Goal: Information Seeking & Learning: Check status

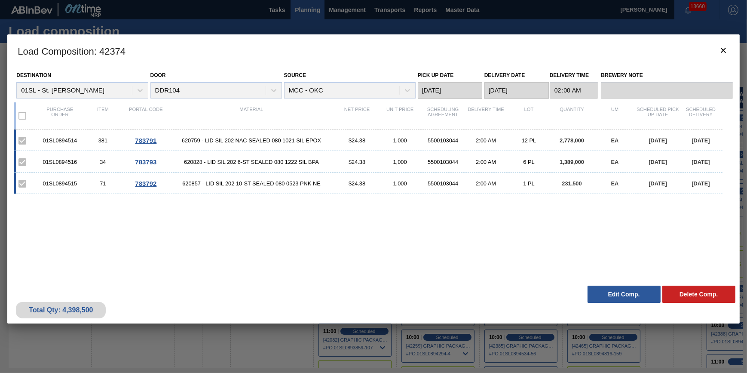
scroll to position [0, 413]
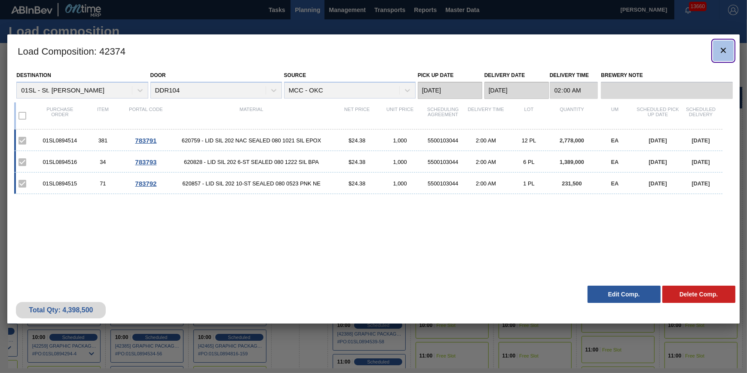
click at [719, 54] on icon "botão de ícone" at bounding box center [723, 50] width 10 height 10
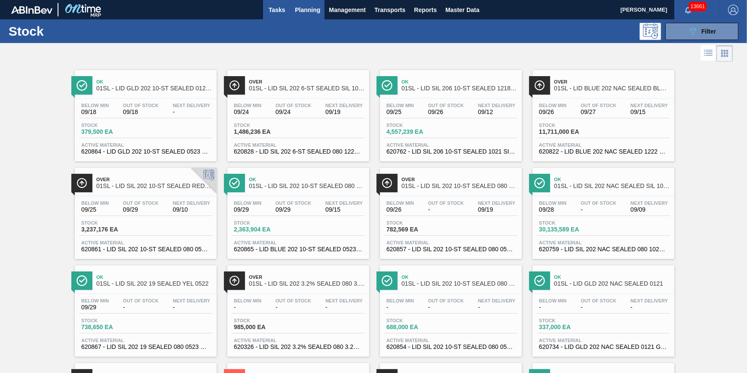
click at [276, 3] on button "Tasks" at bounding box center [277, 9] width 28 height 19
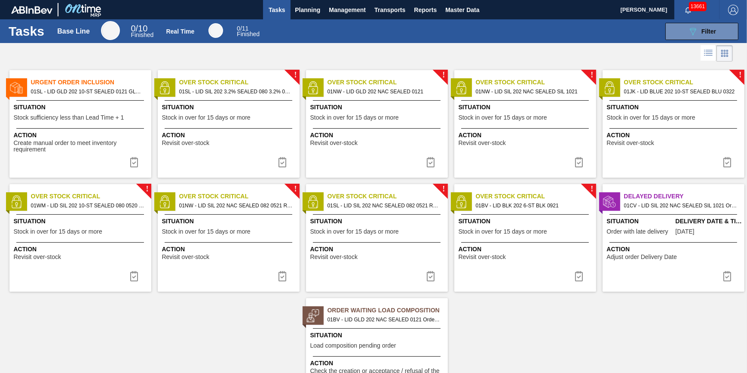
click at [79, 131] on span "Action" at bounding box center [81, 135] width 135 height 9
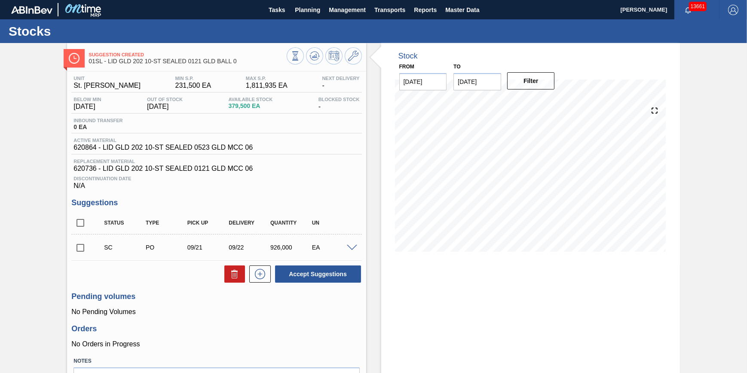
click at [308, 46] on div "Suggestion Created 01SL - LID GLD 202 10-ST SEALED 0121 GLD BALL 0" at bounding box center [216, 55] width 299 height 24
click at [309, 50] on button at bounding box center [314, 55] width 17 height 17
click at [274, 11] on span "Tasks" at bounding box center [276, 10] width 19 height 10
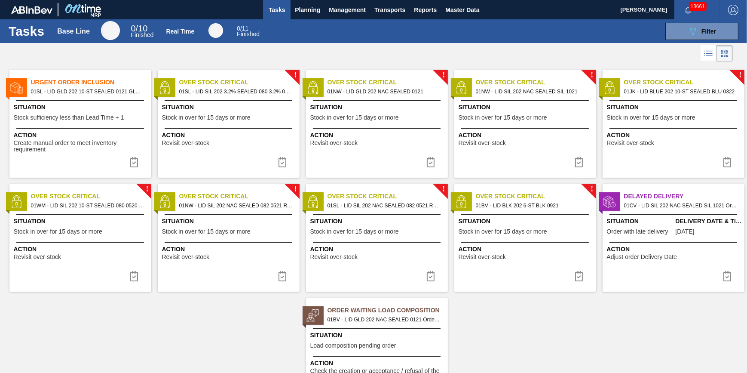
scroll to position [54, 0]
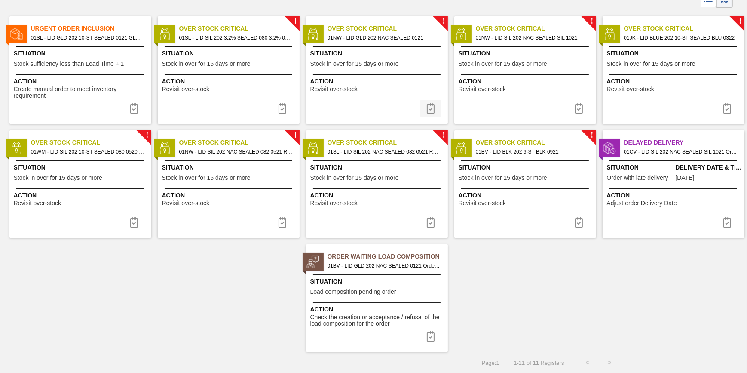
click at [434, 111] on img at bounding box center [431, 108] width 10 height 10
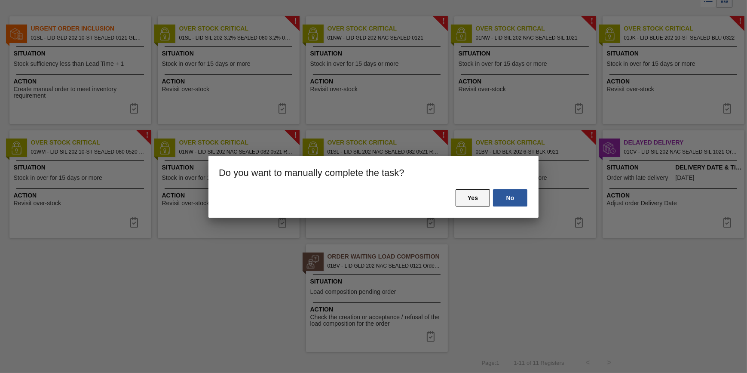
click at [474, 203] on button "Yes" at bounding box center [473, 197] width 34 height 17
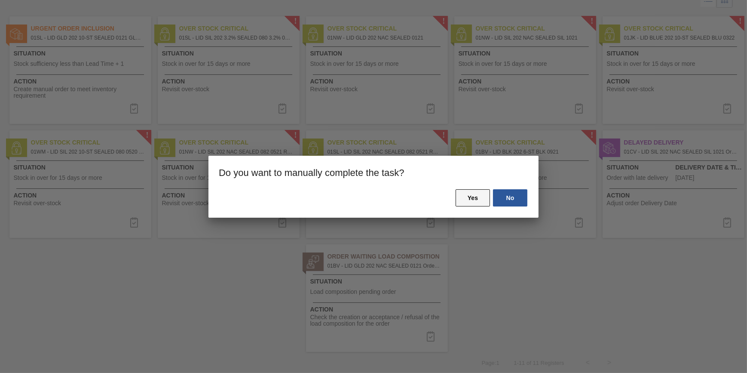
click at [463, 197] on button "Yes" at bounding box center [473, 197] width 34 height 17
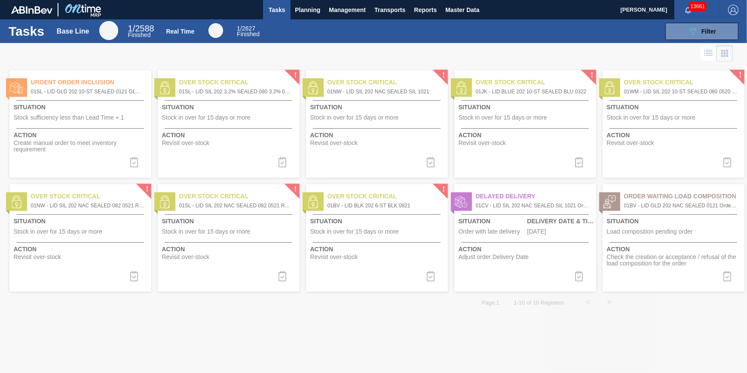
scroll to position [0, 0]
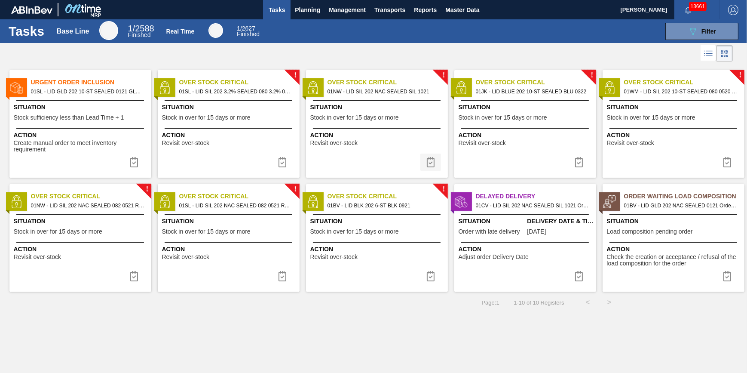
click at [434, 161] on img at bounding box center [431, 162] width 10 height 10
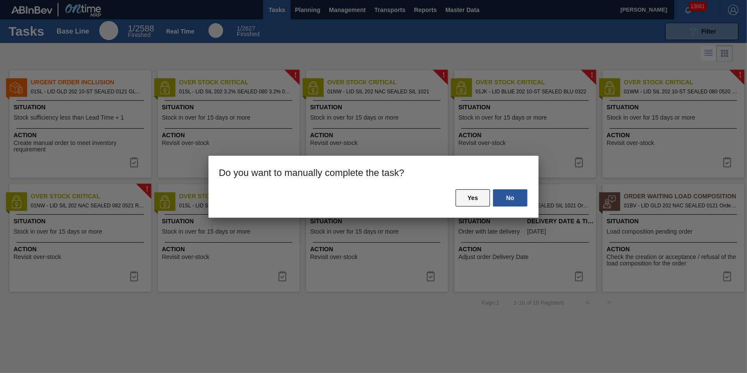
click at [465, 200] on button "Yes" at bounding box center [473, 197] width 34 height 17
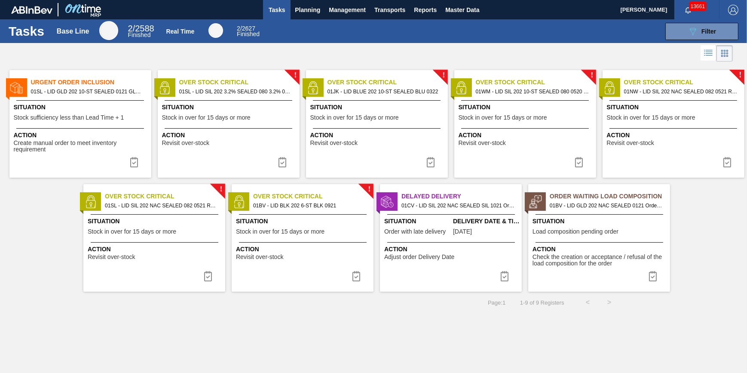
click at [726, 159] on img at bounding box center [727, 162] width 10 height 10
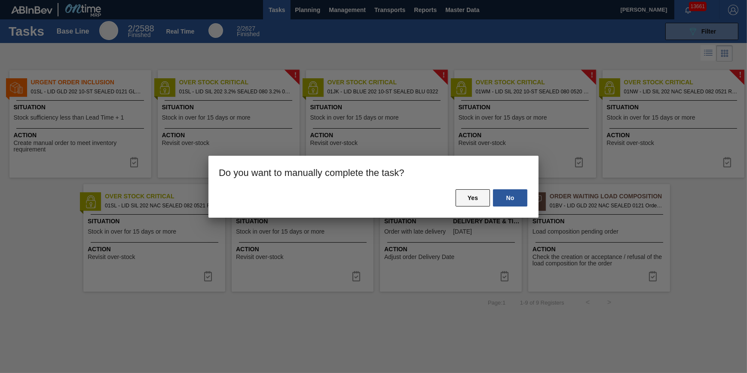
click at [472, 198] on button "Yes" at bounding box center [473, 197] width 34 height 17
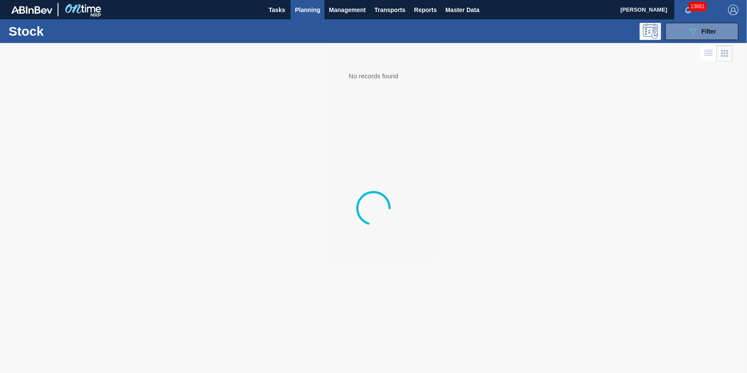
click at [307, 15] on button "Planning" at bounding box center [308, 9] width 34 height 19
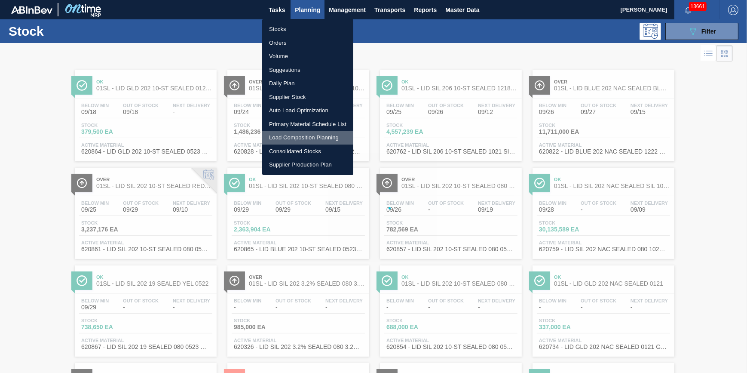
click at [291, 136] on li "Load Composition Planning" at bounding box center [307, 138] width 91 height 14
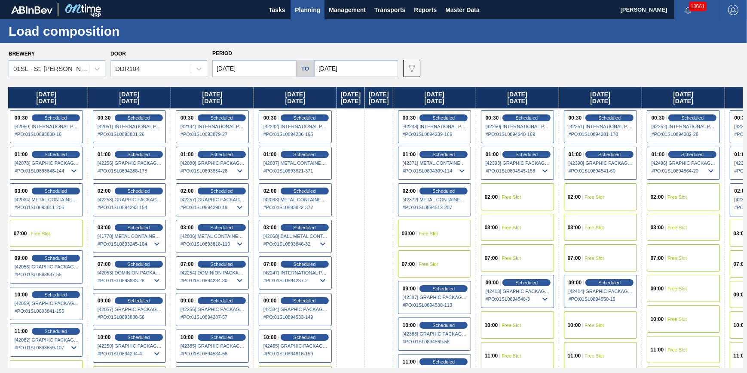
scroll to position [0, 309]
drag, startPoint x: 404, startPoint y: 141, endPoint x: 82, endPoint y: 196, distance: 326.7
click at [82, 196] on div "Thursday 09/04/2025 01:00 Free Slot 02:00 Free Slot Friday 09/05/2025 00:30 Fre…" at bounding box center [376, 227] width 734 height 281
click at [233, 229] on span "Scheduled" at bounding box center [220, 227] width 24 height 6
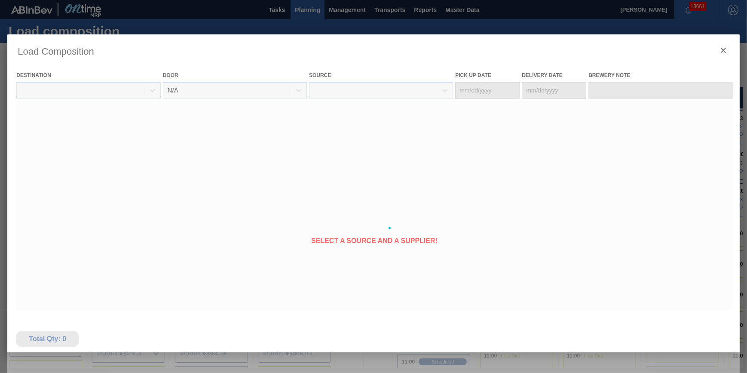
type Date "09/10/2025"
type Date "09/11/2025"
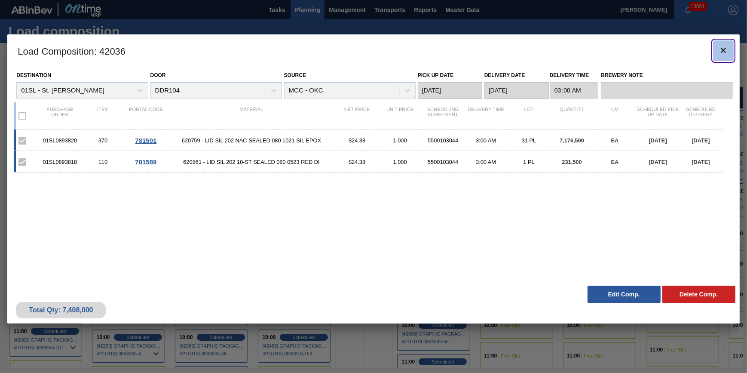
click at [723, 54] on icon "botão de ícone" at bounding box center [723, 50] width 10 height 10
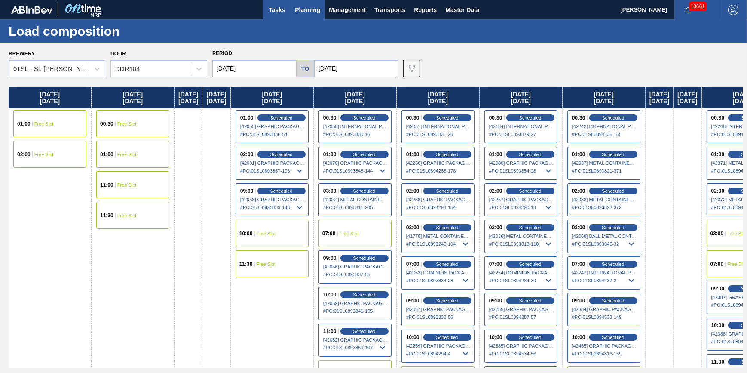
click at [282, 11] on span "Tasks" at bounding box center [276, 10] width 19 height 10
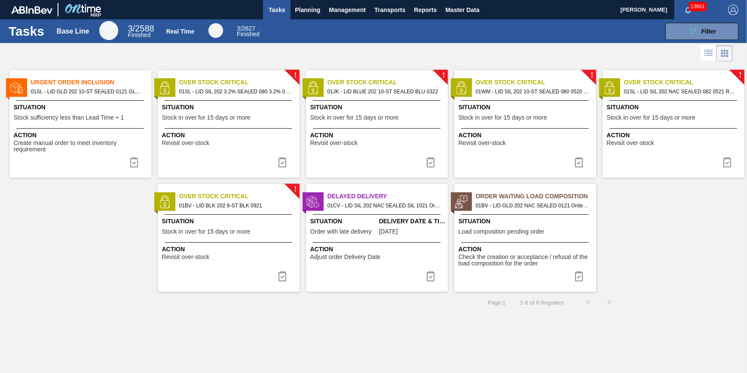
click at [280, 5] on span "Tasks" at bounding box center [276, 10] width 19 height 10
click at [307, 18] on button "Planning" at bounding box center [308, 9] width 34 height 19
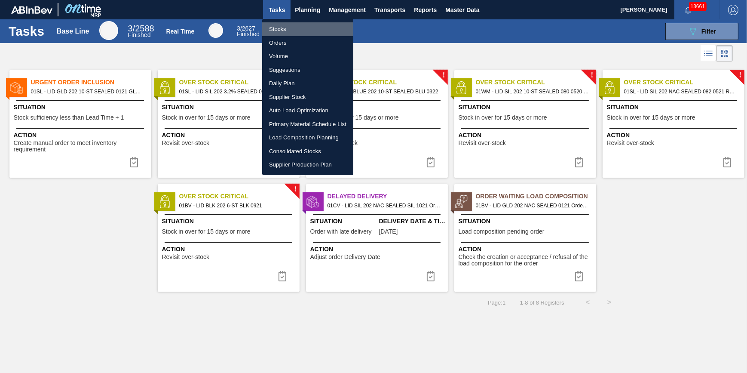
click at [301, 29] on li "Stocks" at bounding box center [307, 29] width 91 height 14
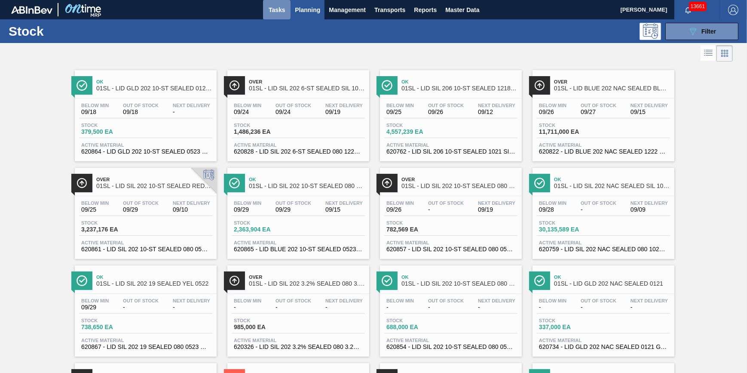
click at [269, 16] on button "Tasks" at bounding box center [277, 9] width 28 height 19
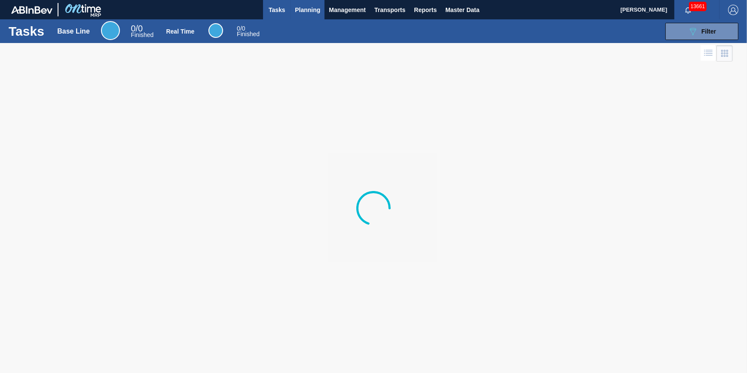
click at [300, 11] on span "Planning" at bounding box center [307, 10] width 25 height 10
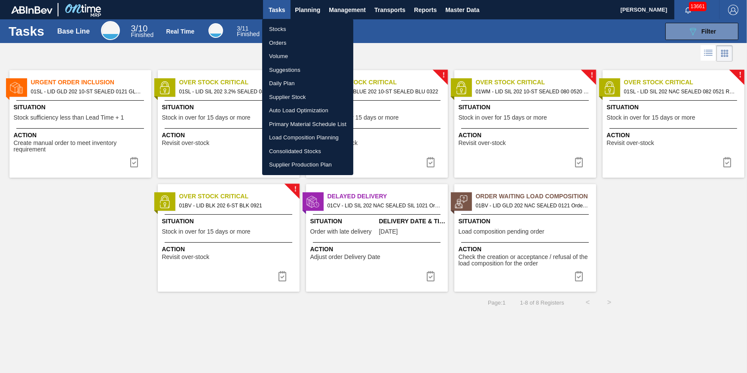
click at [292, 22] on li "Stocks" at bounding box center [307, 29] width 91 height 14
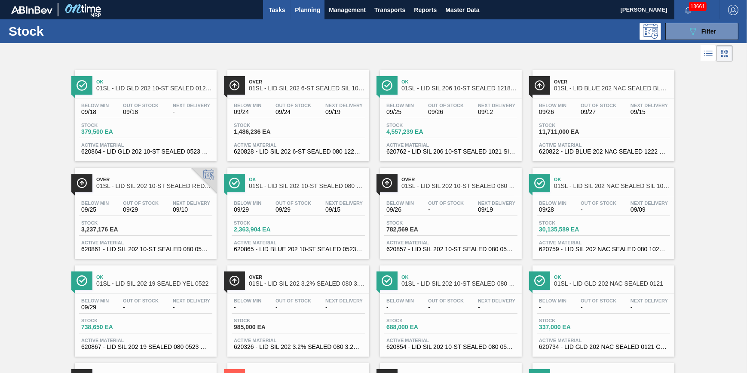
click at [279, 14] on span "Tasks" at bounding box center [276, 10] width 19 height 10
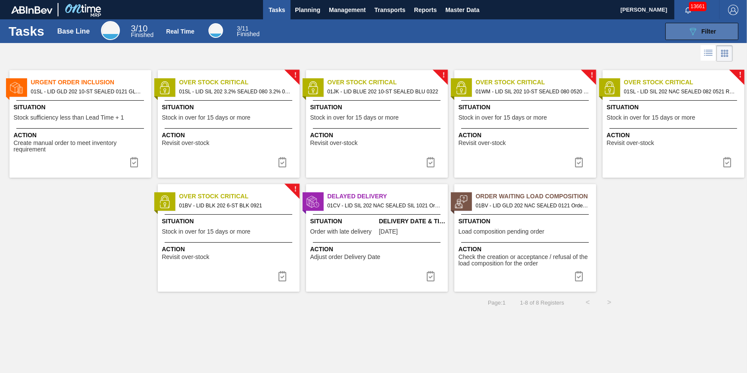
click at [704, 29] on span "Filter" at bounding box center [708, 31] width 15 height 7
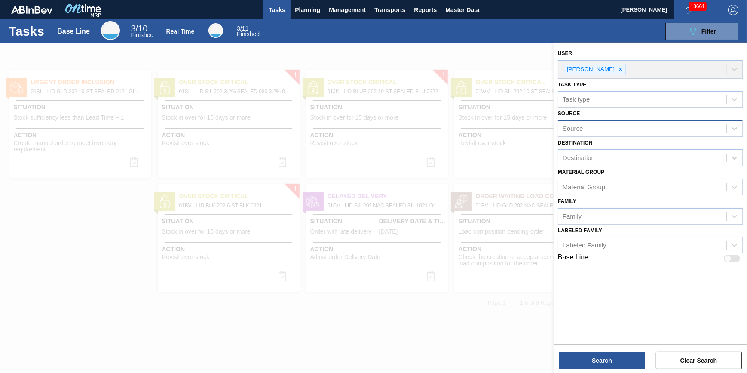
click at [638, 133] on div "Source" at bounding box center [642, 128] width 168 height 12
click at [511, 185] on div at bounding box center [373, 229] width 747 height 373
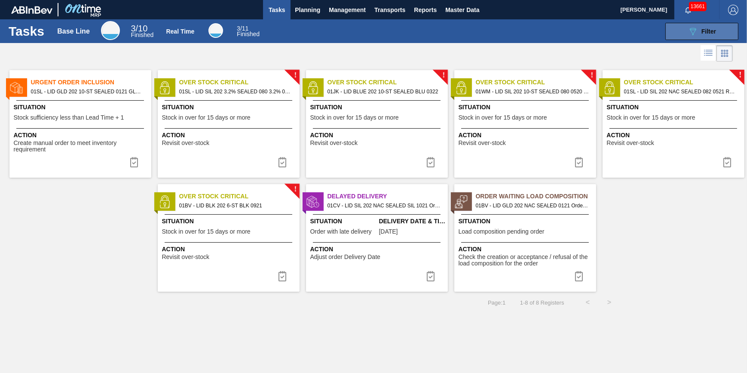
click at [712, 29] on span "Filter" at bounding box center [708, 31] width 15 height 7
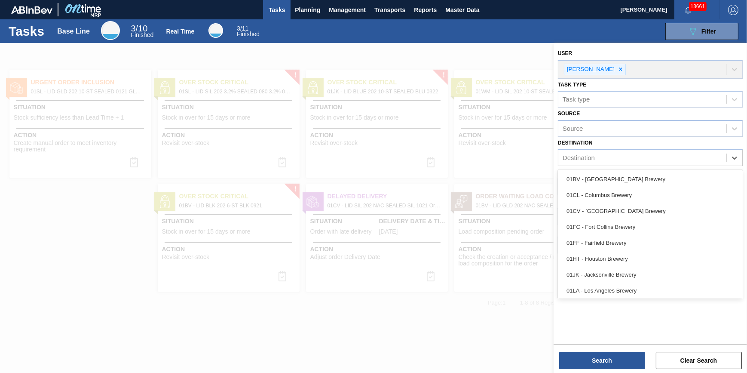
drag, startPoint x: 648, startPoint y: 161, endPoint x: 643, endPoint y: 167, distance: 7.9
click at [648, 160] on div "Destination" at bounding box center [642, 158] width 168 height 12
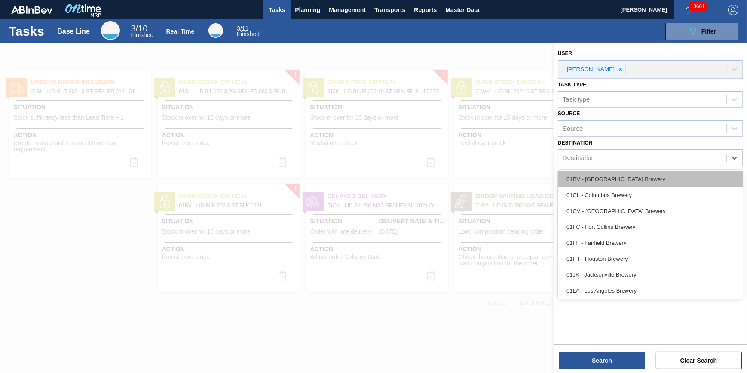
click at [635, 178] on div "01BV - [GEOGRAPHIC_DATA] Brewery" at bounding box center [650, 179] width 185 height 16
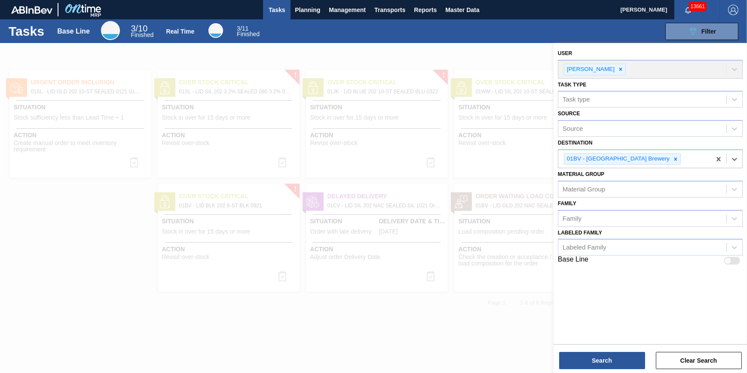
click at [600, 349] on div "Search Clear Search" at bounding box center [650, 356] width 193 height 24
click at [599, 355] on button "Search" at bounding box center [602, 360] width 86 height 17
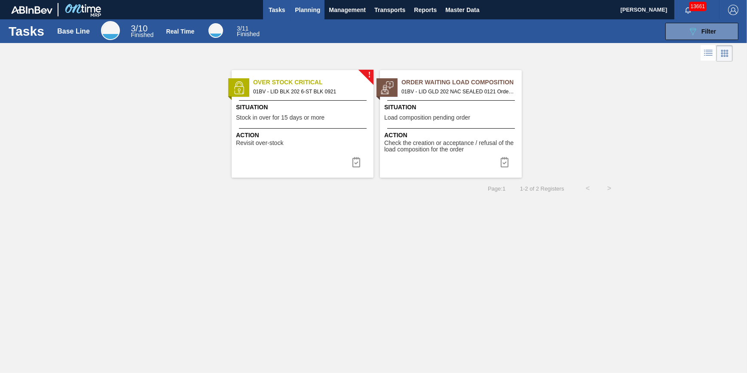
click at [306, 8] on span "Planning" at bounding box center [307, 10] width 25 height 10
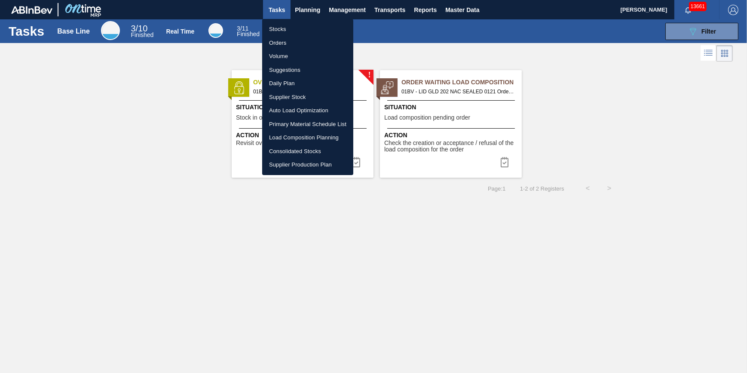
click at [294, 28] on li "Stocks" at bounding box center [307, 29] width 91 height 14
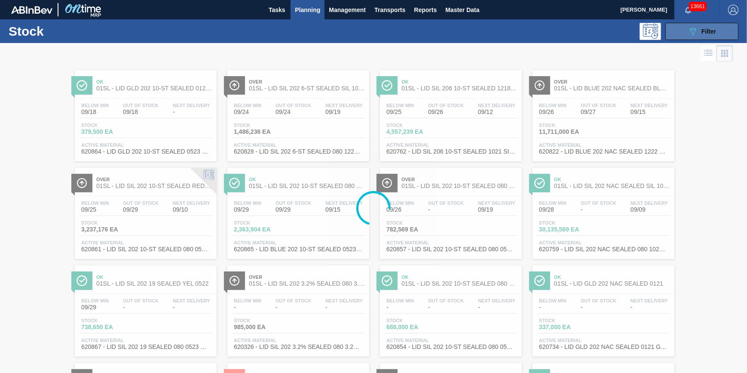
click at [693, 31] on icon at bounding box center [693, 31] width 6 height 7
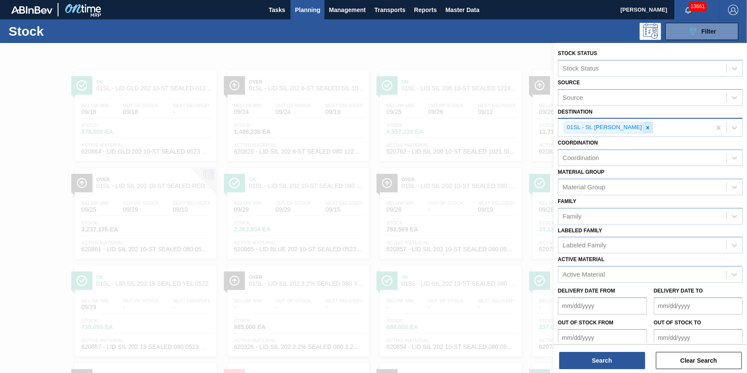
click at [645, 129] on icon at bounding box center [648, 128] width 6 height 6
click at [639, 129] on div "Destination" at bounding box center [642, 126] width 168 height 12
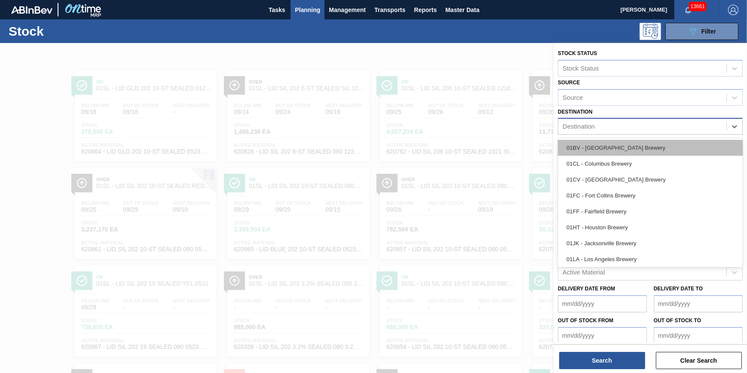
click at [629, 144] on div "01BV - [GEOGRAPHIC_DATA] Brewery" at bounding box center [650, 148] width 185 height 16
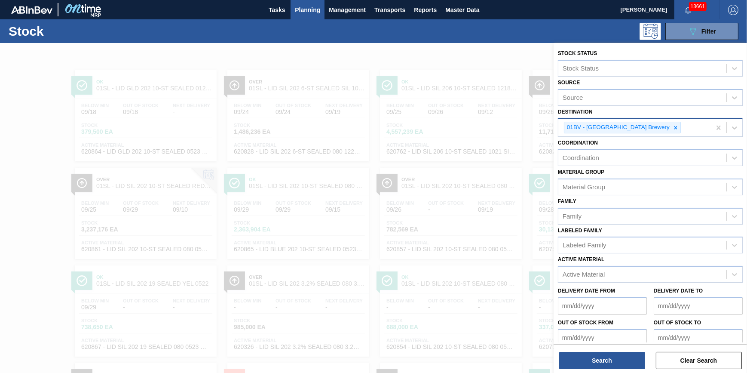
click at [597, 369] on div "Stock Status Stock Status Source Source Destination 01BV - Baldwinsville Brewer…" at bounding box center [650, 208] width 193 height 331
click at [599, 366] on button "Search" at bounding box center [602, 360] width 86 height 17
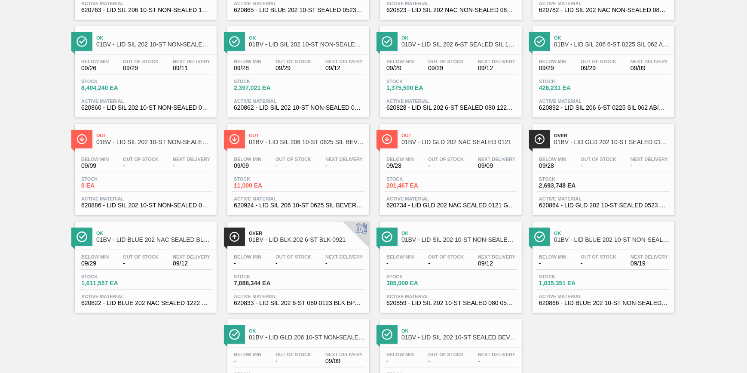
scroll to position [156, 0]
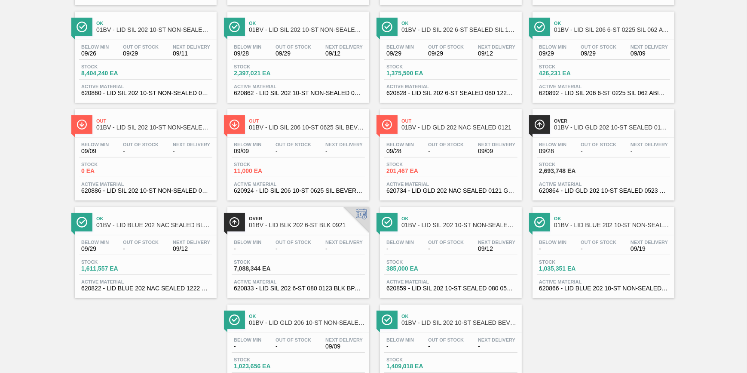
click at [270, 246] on div "Below Min - Out Of Stock - Next Delivery -" at bounding box center [298, 246] width 133 height 15
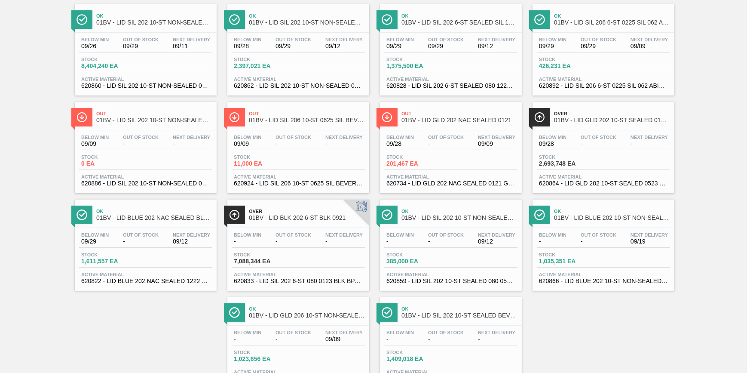
scroll to position [87, 0]
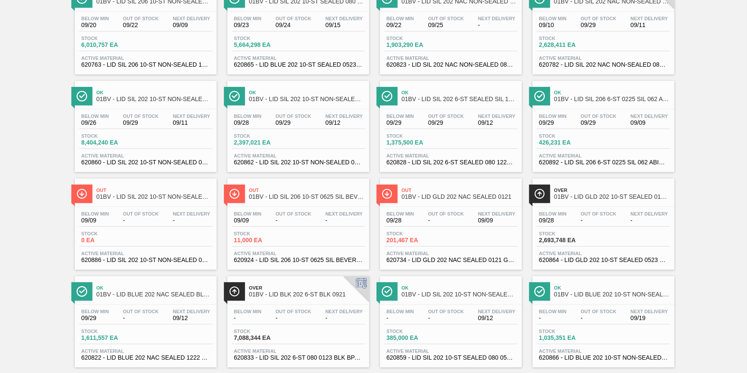
click at [576, 217] on div "Below Min 09/28 Out Of Stock - Next Delivery -" at bounding box center [603, 218] width 133 height 15
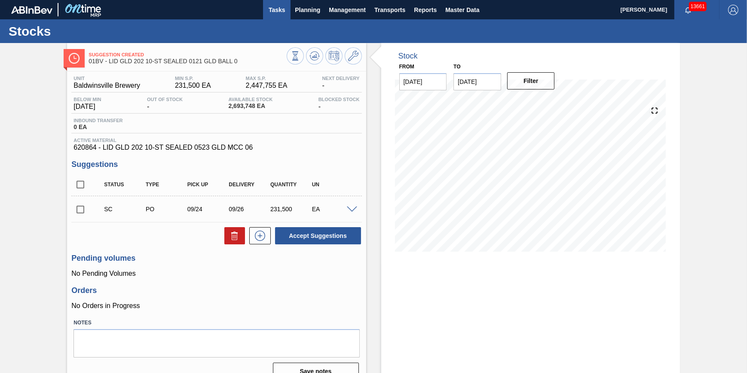
click at [274, 11] on span "Tasks" at bounding box center [276, 10] width 19 height 10
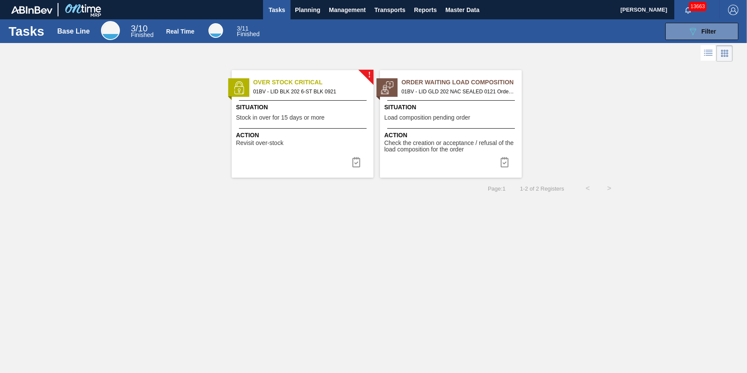
click at [283, 9] on span "Tasks" at bounding box center [276, 10] width 19 height 10
click at [301, 9] on span "Planning" at bounding box center [307, 10] width 25 height 10
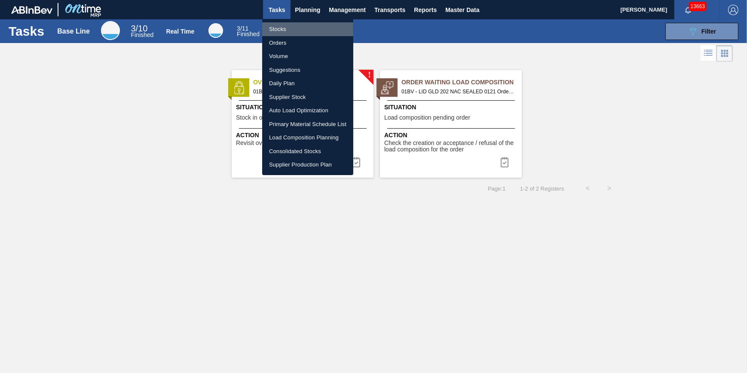
click at [303, 25] on li "Stocks" at bounding box center [307, 29] width 91 height 14
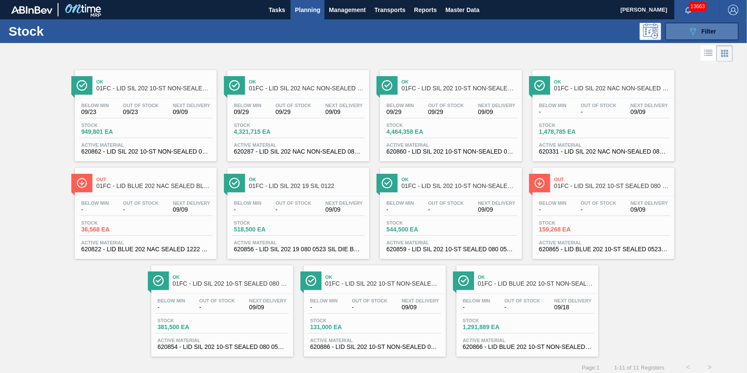
click at [687, 37] on button "089F7B8B-B2A5-4AFE-B5C0-19BA573D28AC Filter" at bounding box center [701, 31] width 73 height 17
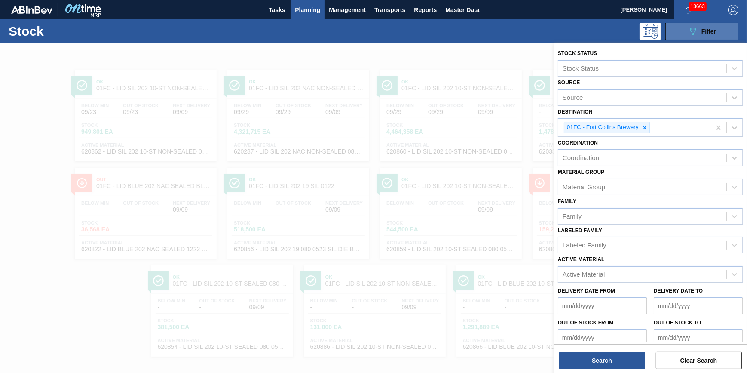
click at [689, 31] on icon "089F7B8B-B2A5-4AFE-B5C0-19BA573D28AC" at bounding box center [693, 31] width 10 height 10
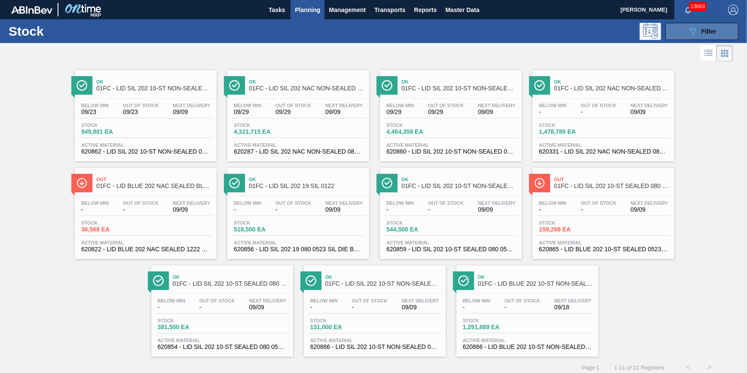
click at [689, 30] on icon "089F7B8B-B2A5-4AFE-B5C0-19BA573D28AC" at bounding box center [693, 31] width 10 height 10
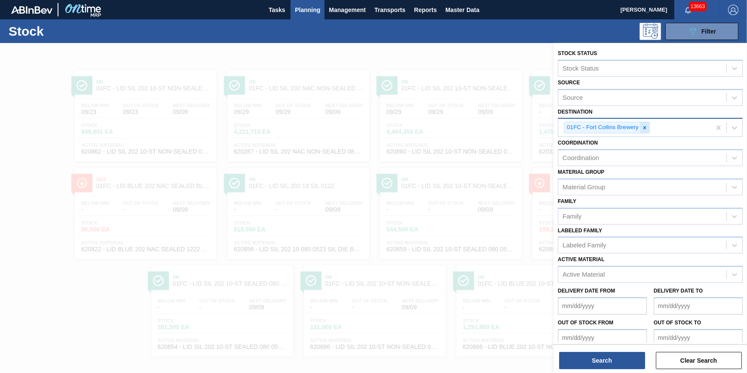
click at [648, 127] on div at bounding box center [644, 127] width 9 height 11
click at [647, 128] on div "Destination" at bounding box center [642, 126] width 168 height 12
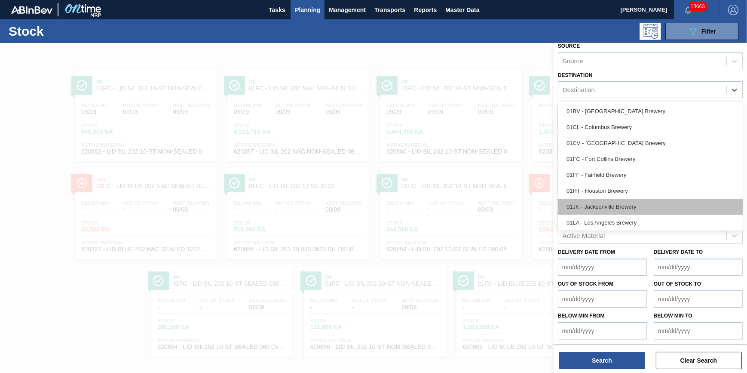
scroll to position [65, 0]
click at [634, 204] on div "01SL - St. [PERSON_NAME]" at bounding box center [650, 205] width 185 height 16
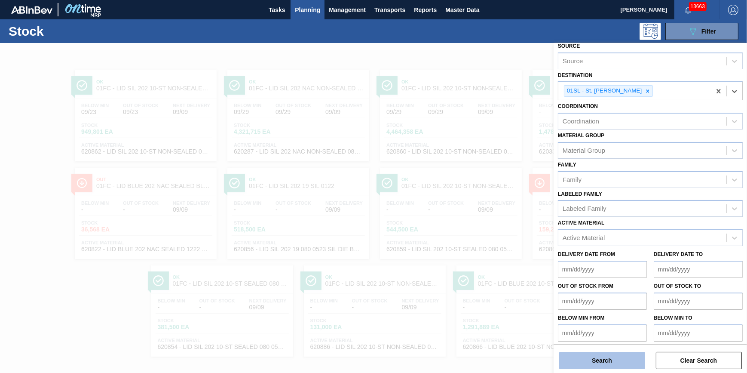
click at [597, 361] on button "Search" at bounding box center [602, 360] width 86 height 17
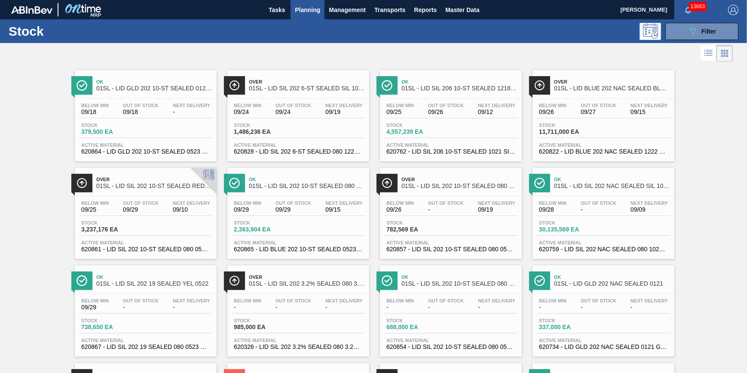
click at [410, 136] on div "Stock 4,557,239 EA" at bounding box center [450, 129] width 133 height 15
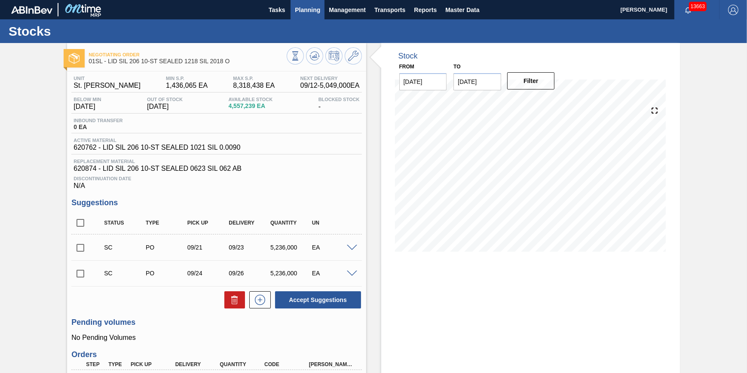
click at [309, 16] on button "Planning" at bounding box center [308, 9] width 34 height 19
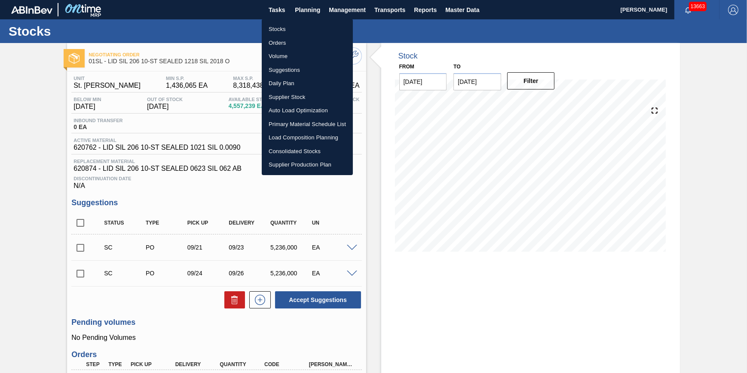
click at [306, 28] on li "Stocks" at bounding box center [307, 29] width 91 height 14
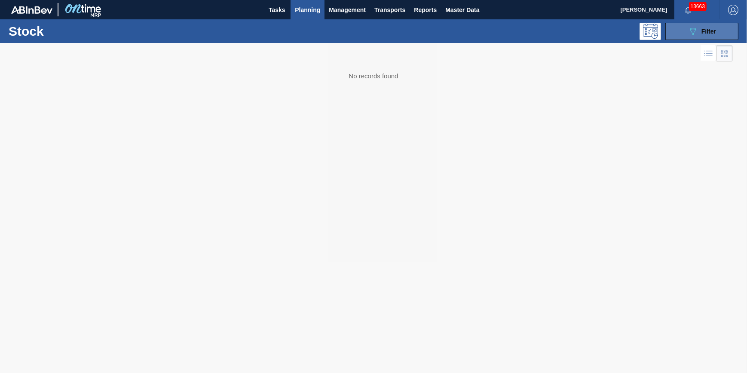
click at [689, 33] on icon "089F7B8B-B2A5-4AFE-B5C0-19BA573D28AC" at bounding box center [693, 31] width 10 height 10
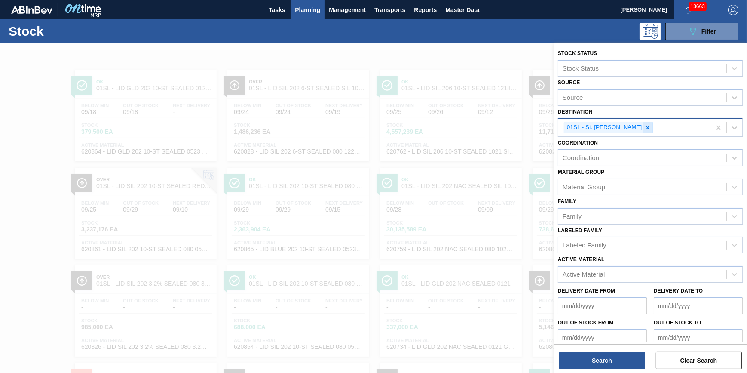
click at [645, 129] on icon at bounding box center [648, 128] width 6 height 6
click at [639, 129] on div "Destination" at bounding box center [642, 126] width 168 height 12
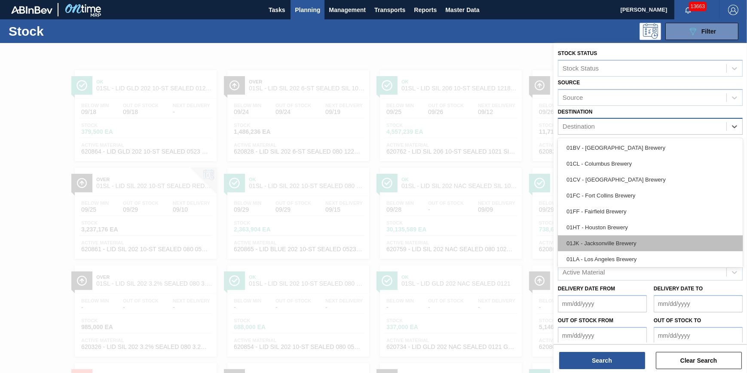
click at [606, 247] on div "01JK - Jacksonville Brewery" at bounding box center [650, 243] width 185 height 16
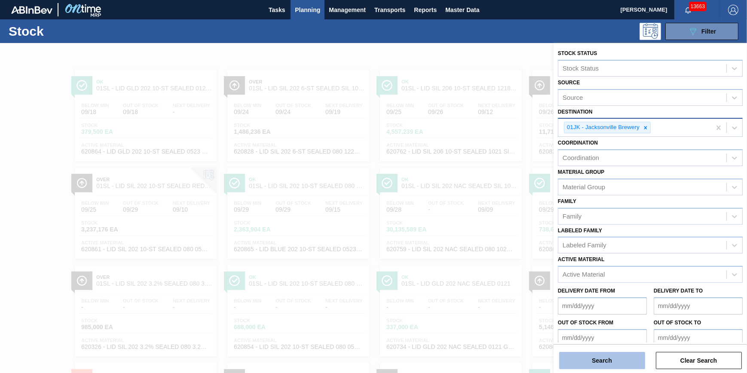
click at [618, 357] on button "Search" at bounding box center [602, 360] width 86 height 17
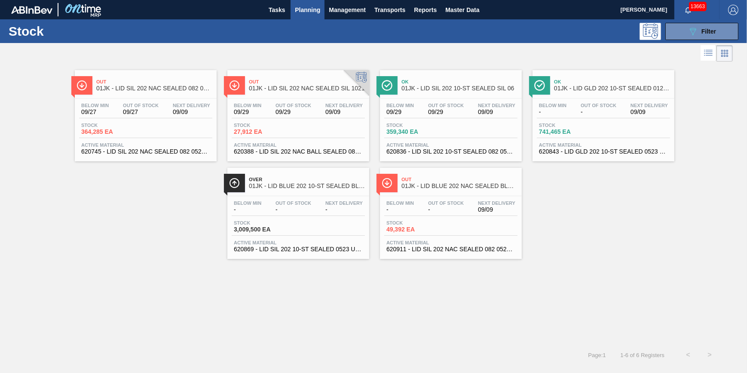
click at [284, 107] on span "Out Of Stock" at bounding box center [294, 105] width 36 height 5
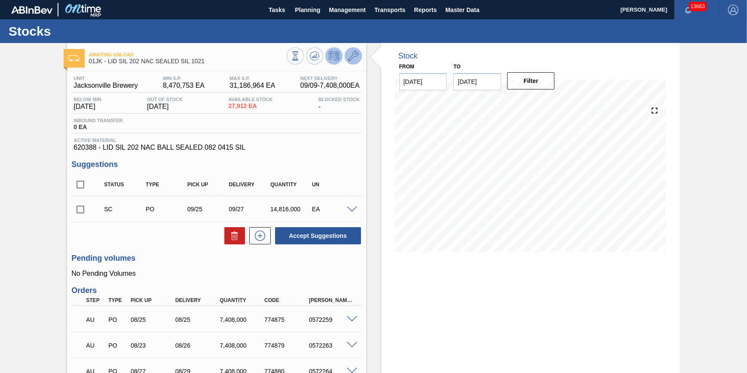
click at [356, 54] on icon at bounding box center [353, 56] width 10 height 10
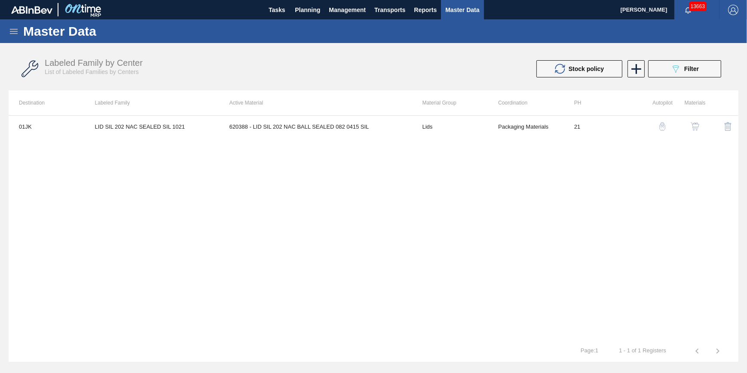
click at [688, 130] on button "button" at bounding box center [695, 126] width 21 height 21
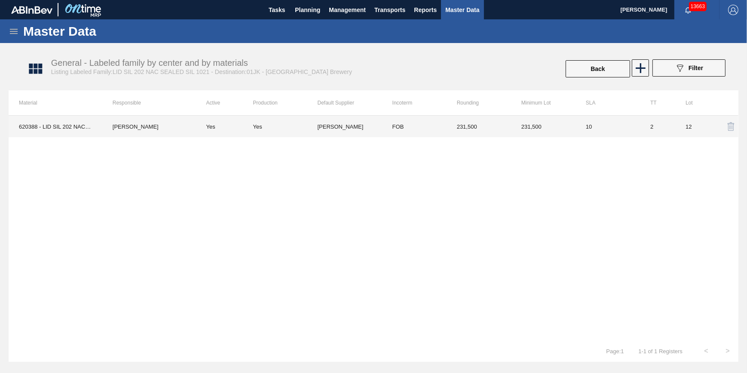
click at [156, 123] on td "[PERSON_NAME]" at bounding box center [149, 126] width 94 height 21
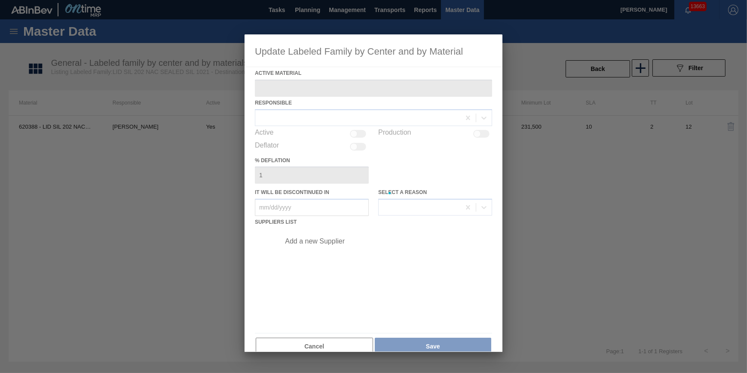
type Material "620388 - LID SIL 202 NAC BALL SEALED 082 0415 SIL"
checkbox input "true"
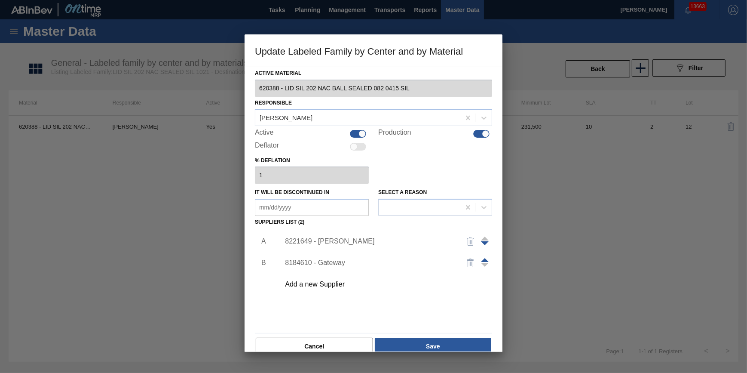
click at [334, 361] on div at bounding box center [373, 186] width 747 height 373
click at [334, 352] on div at bounding box center [373, 186] width 747 height 373
click at [340, 341] on button "Cancel" at bounding box center [314, 345] width 117 height 17
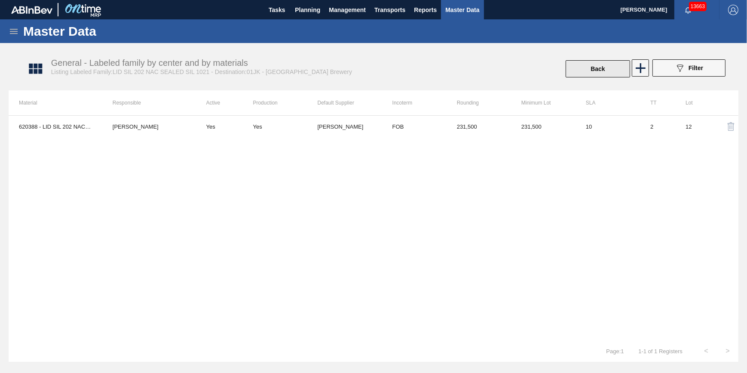
click at [593, 72] on button "Back" at bounding box center [598, 68] width 64 height 17
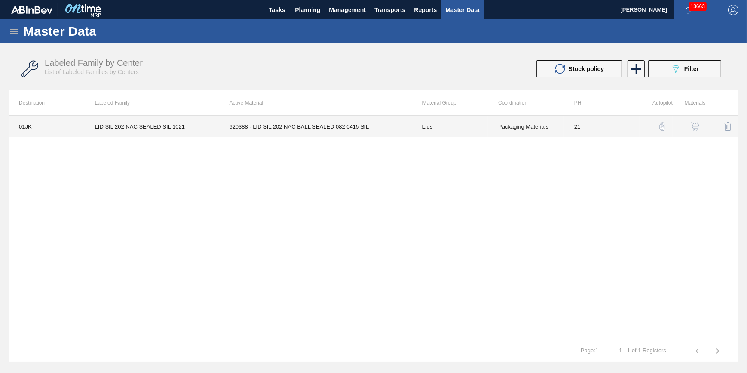
click at [36, 124] on td "01JK" at bounding box center [47, 126] width 76 height 21
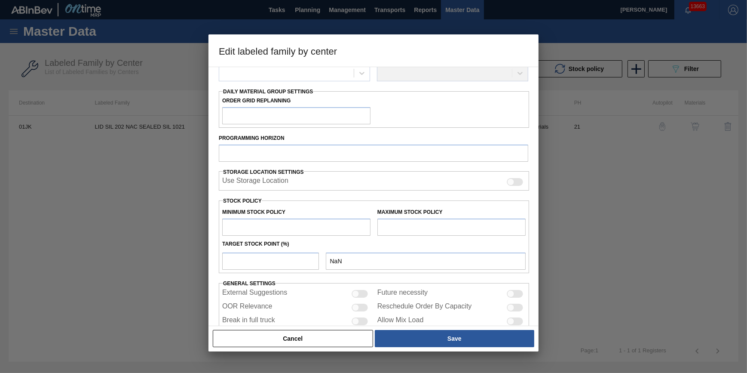
type input "Lids"
type input "Generic 202 Lid"
type input "LID SIL 202 NAC SEALED SIL 1021"
type input "01JK - Jacksonville Brewery"
type input "0"
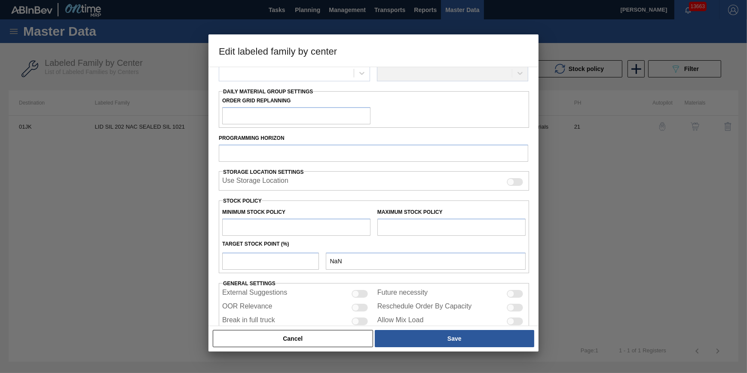
type input "21"
type input "8,470,753"
type input "31,186,964"
type input "10"
type input "10,742,374"
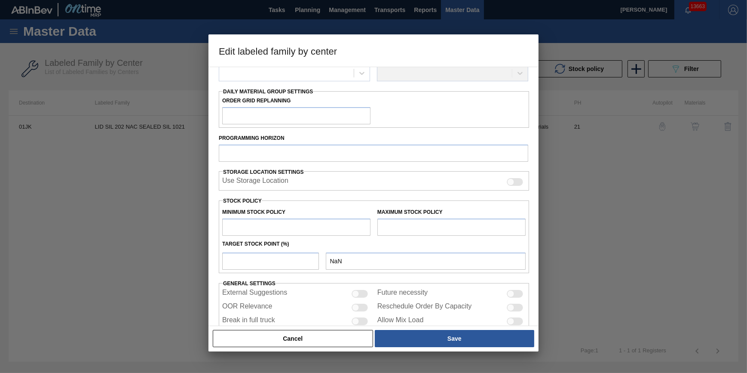
checkbox input "true"
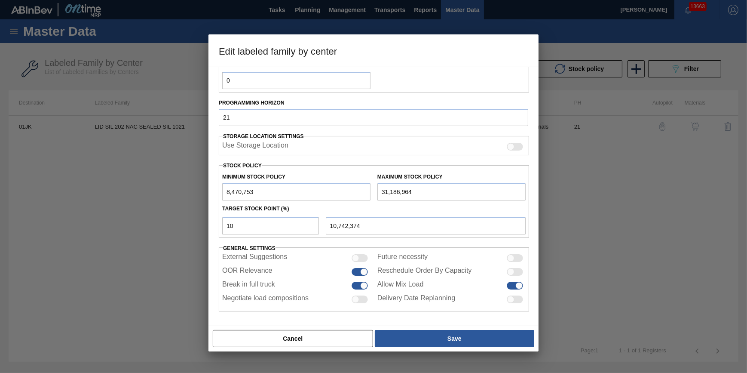
click at [352, 272] on div at bounding box center [360, 272] width 16 height 8
checkbox input "false"
click at [429, 335] on button "Save" at bounding box center [454, 338] width 159 height 17
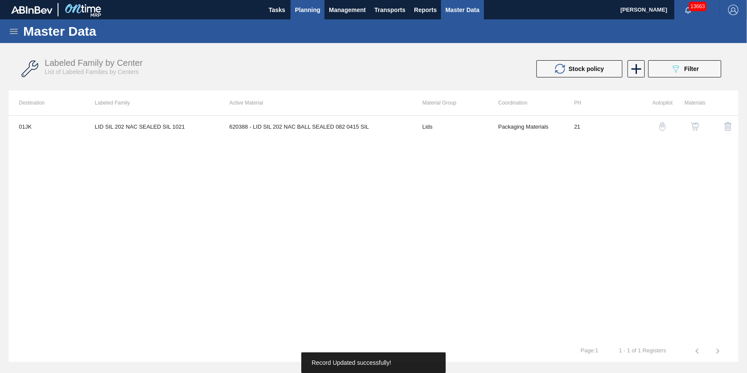
click at [311, 14] on span "Planning" at bounding box center [307, 10] width 25 height 10
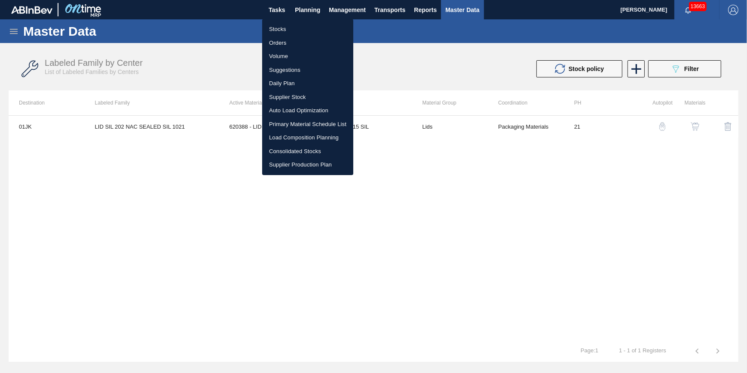
click at [305, 34] on li "Stocks" at bounding box center [307, 29] width 91 height 14
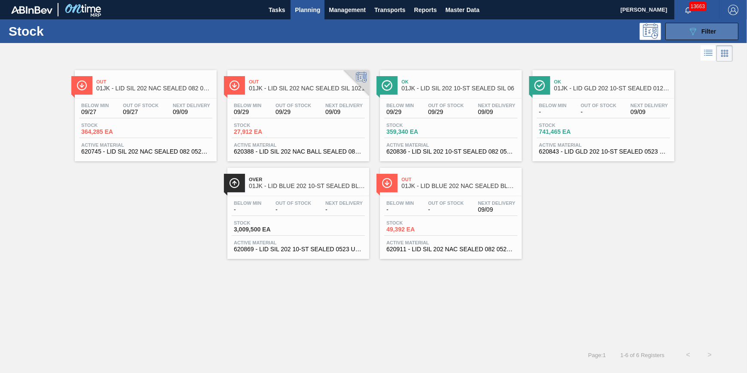
click at [700, 26] on div "089F7B8B-B2A5-4AFE-B5C0-19BA573D28AC Filter" at bounding box center [702, 31] width 28 height 10
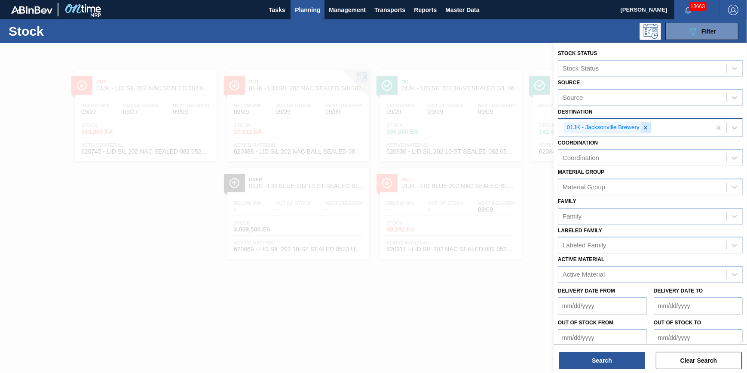
click at [642, 130] on div at bounding box center [645, 127] width 9 height 11
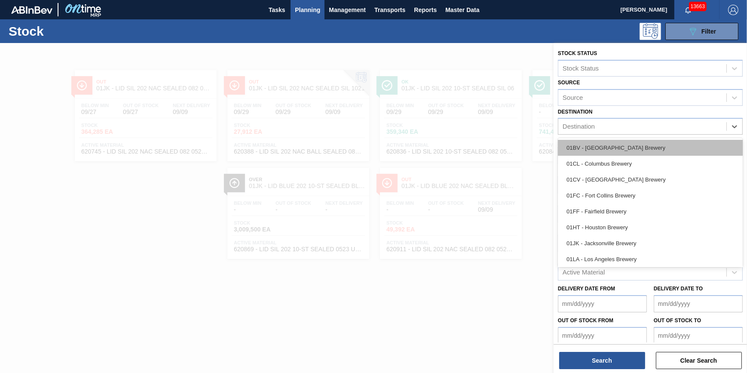
drag, startPoint x: 646, startPoint y: 128, endPoint x: 641, endPoint y: 146, distance: 18.8
click at [646, 128] on div "Destination" at bounding box center [642, 126] width 168 height 12
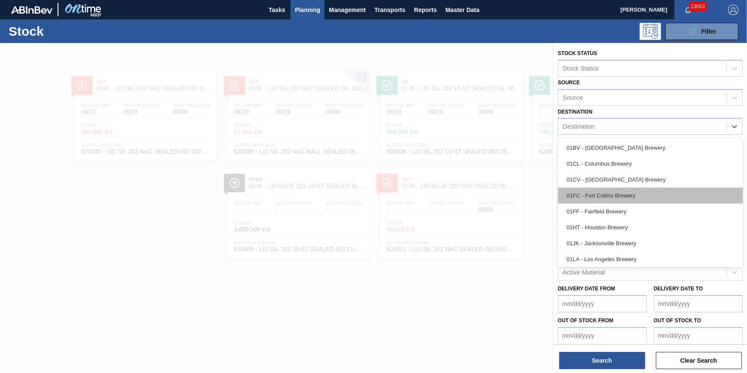
click at [638, 197] on div "01FC - Fort Collins Brewery" at bounding box center [650, 195] width 185 height 16
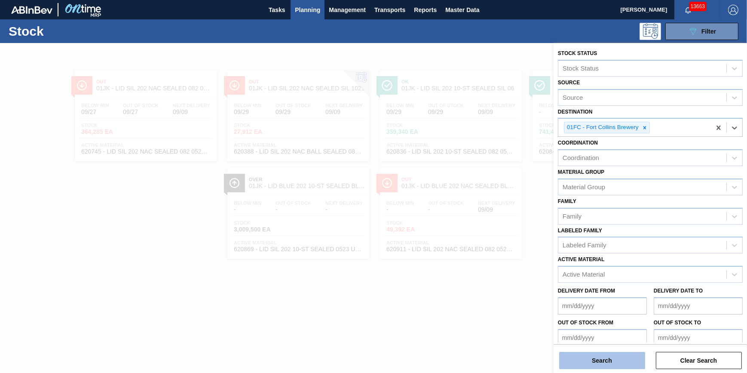
click at [587, 362] on button "Search" at bounding box center [602, 360] width 86 height 17
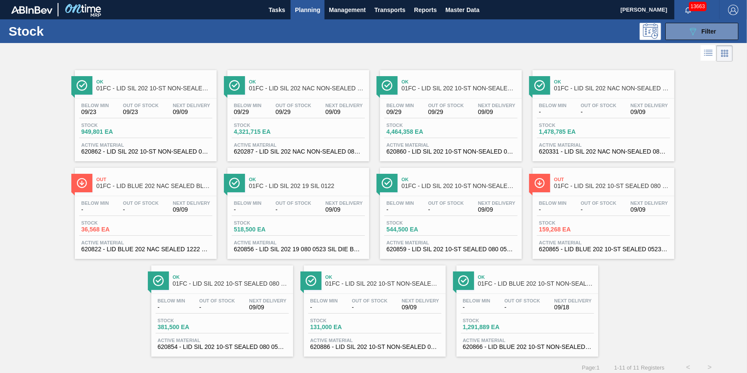
click at [371, 306] on span "-" at bounding box center [370, 307] width 36 height 6
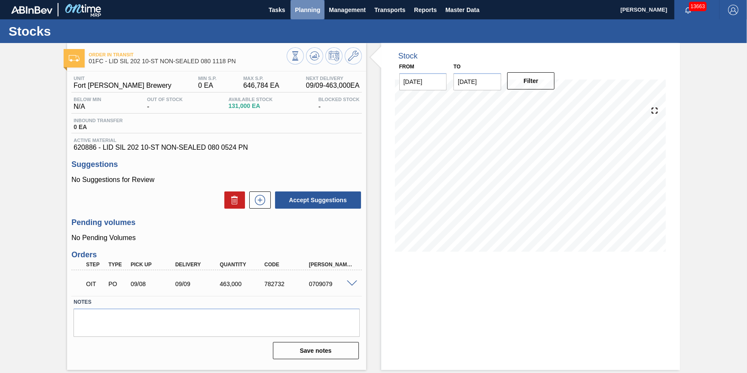
click at [298, 9] on span "Planning" at bounding box center [307, 10] width 25 height 10
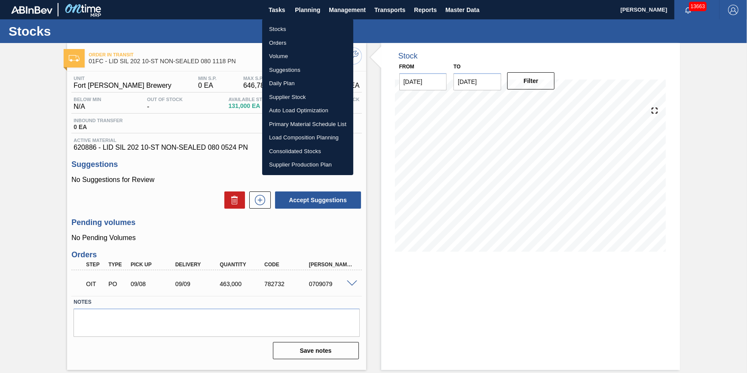
click at [296, 28] on li "Stocks" at bounding box center [307, 29] width 91 height 14
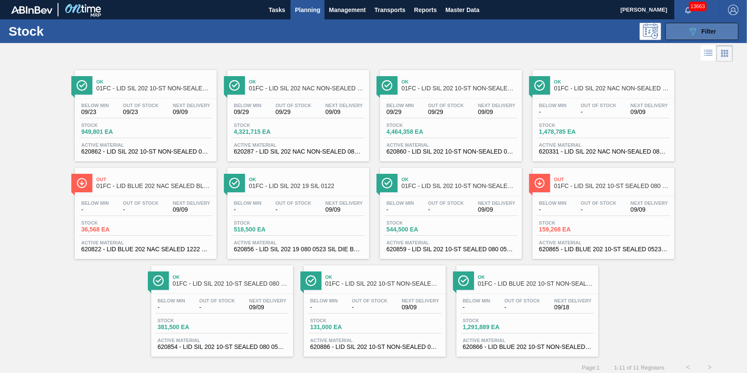
click at [681, 28] on button "089F7B8B-B2A5-4AFE-B5C0-19BA573D28AC Filter" at bounding box center [701, 31] width 73 height 17
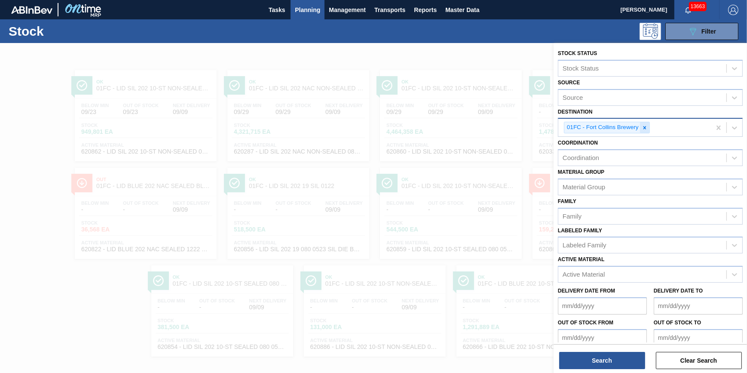
click at [643, 125] on icon at bounding box center [645, 128] width 6 height 6
click at [643, 125] on div "Destination" at bounding box center [642, 126] width 168 height 12
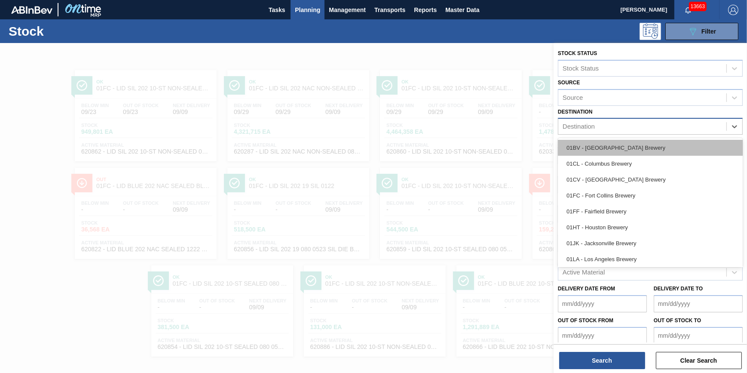
click at [640, 147] on div "01BV - [GEOGRAPHIC_DATA] Brewery" at bounding box center [650, 148] width 185 height 16
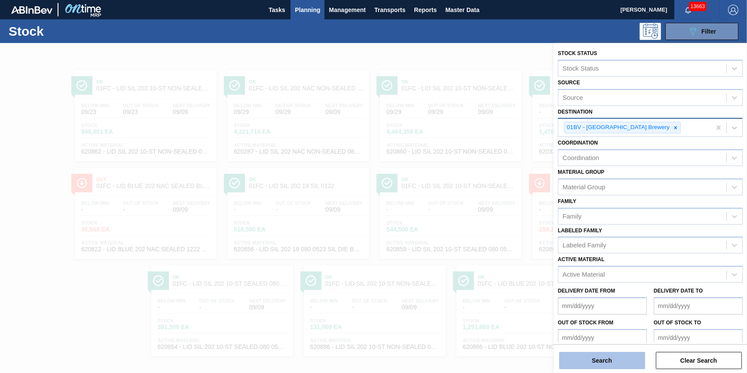
click at [619, 364] on button "Search" at bounding box center [602, 360] width 86 height 17
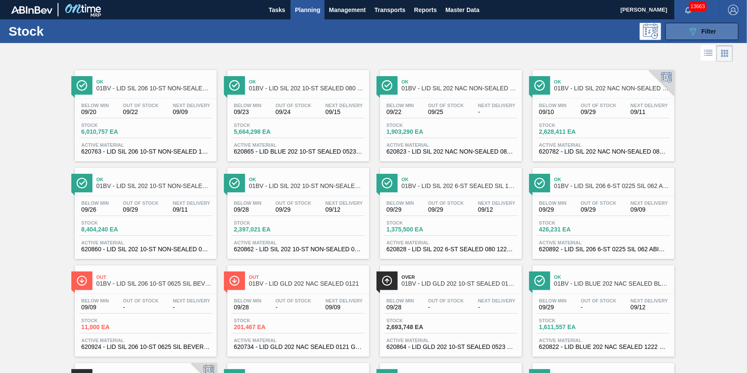
click at [672, 38] on button "089F7B8B-B2A5-4AFE-B5C0-19BA573D28AC Filter" at bounding box center [701, 31] width 73 height 17
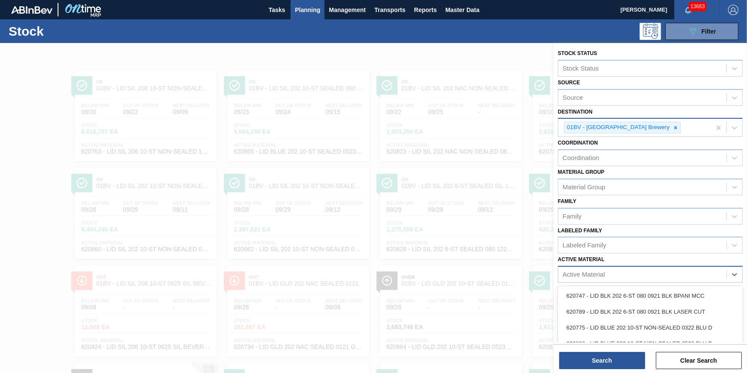
click at [615, 266] on div "Active Material" at bounding box center [650, 274] width 185 height 17
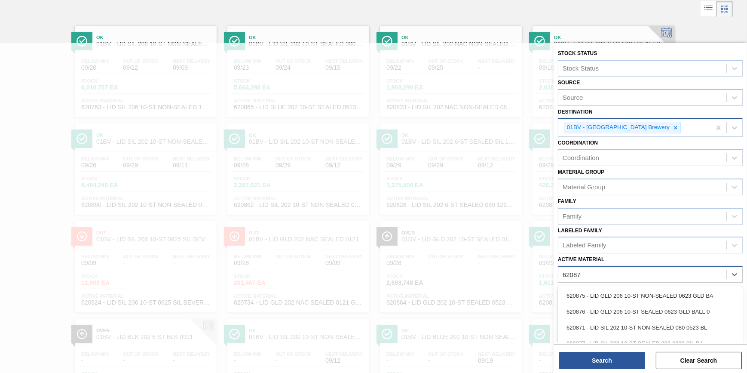
type Material "620879"
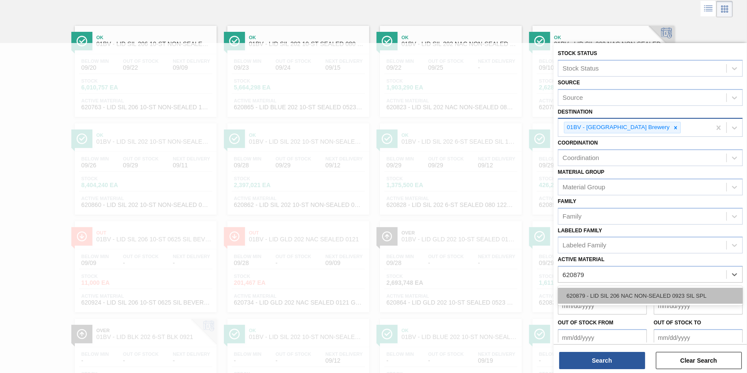
click at [637, 293] on div "620879 - LID SIL 206 NAC NON-SEALED 0923 SIL SPL" at bounding box center [650, 296] width 185 height 16
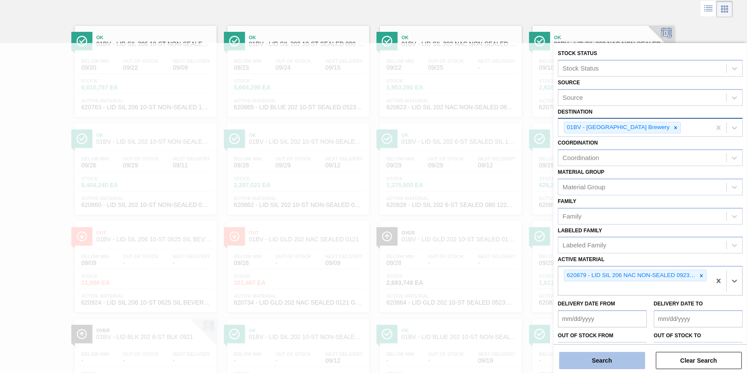
click at [622, 355] on button "Search" at bounding box center [602, 360] width 86 height 17
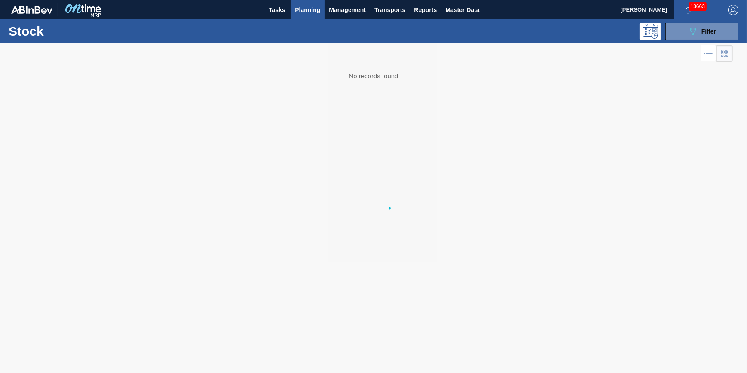
scroll to position [0, 0]
click at [712, 33] on span "Filter" at bounding box center [708, 31] width 15 height 7
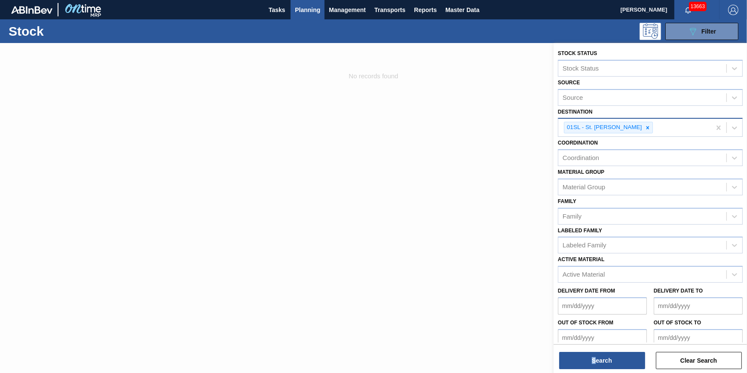
click at [594, 350] on div "Search Clear Search" at bounding box center [650, 356] width 193 height 24
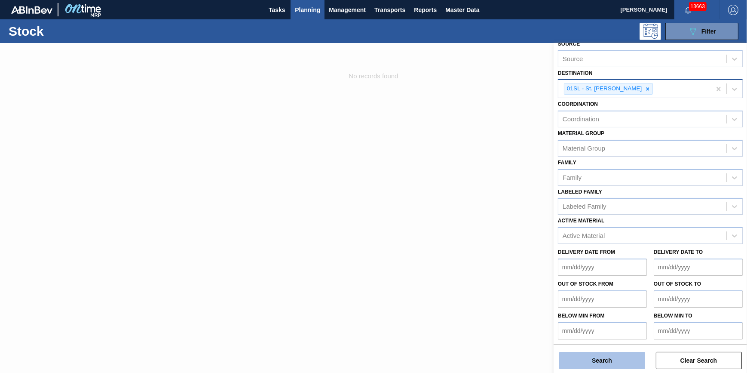
drag, startPoint x: 594, startPoint y: 350, endPoint x: 593, endPoint y: 363, distance: 13.4
click at [593, 363] on button "Search" at bounding box center [602, 360] width 86 height 17
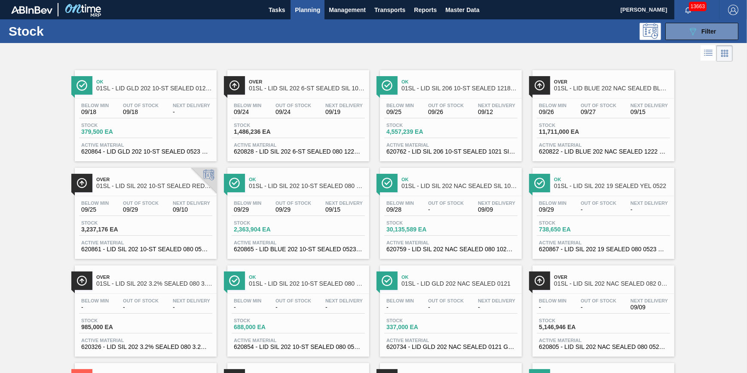
click at [126, 205] on span "Out Of Stock" at bounding box center [141, 202] width 36 height 5
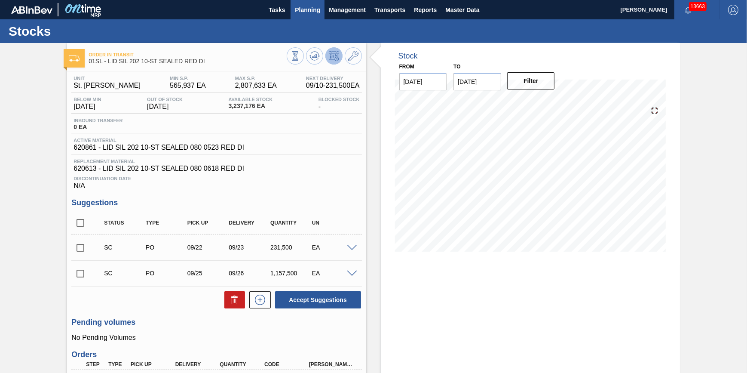
click at [305, 15] on button "Planning" at bounding box center [308, 9] width 34 height 19
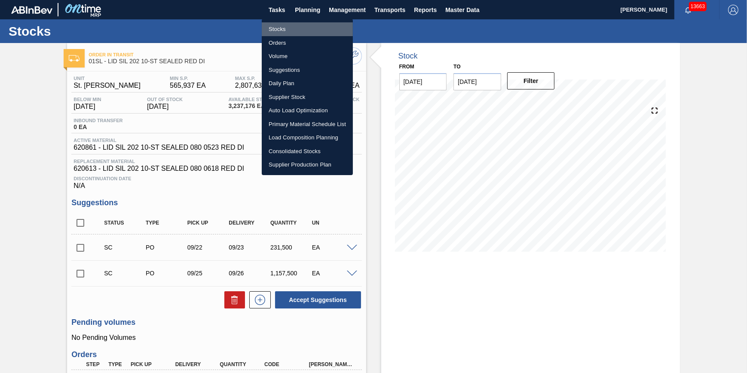
click at [300, 30] on li "Stocks" at bounding box center [307, 29] width 91 height 14
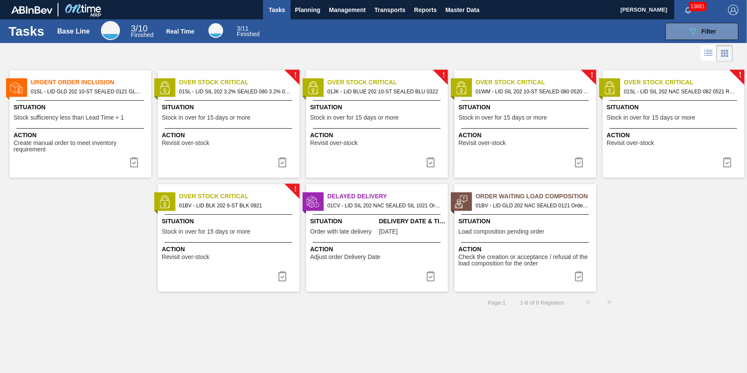
click at [98, 133] on span "Action" at bounding box center [81, 135] width 135 height 9
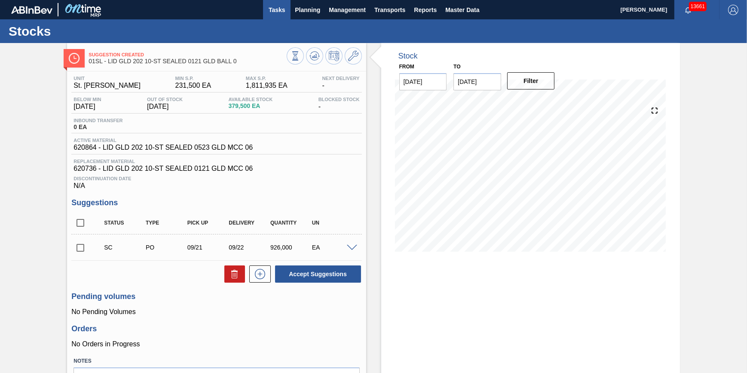
click at [267, 7] on span "Tasks" at bounding box center [276, 10] width 19 height 10
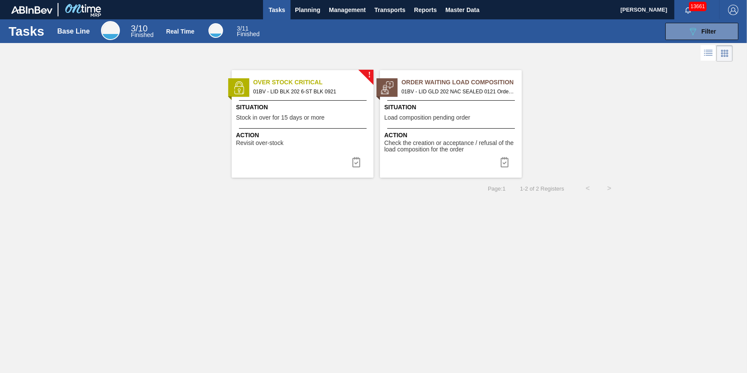
click at [307, 21] on div "Tasks Base Line 3 / 10 Finished Real Time 3 / 11 Finished 089F7B8B-B2A5-4AFE-B5…" at bounding box center [373, 31] width 747 height 24
click at [309, 12] on span "Planning" at bounding box center [307, 10] width 25 height 10
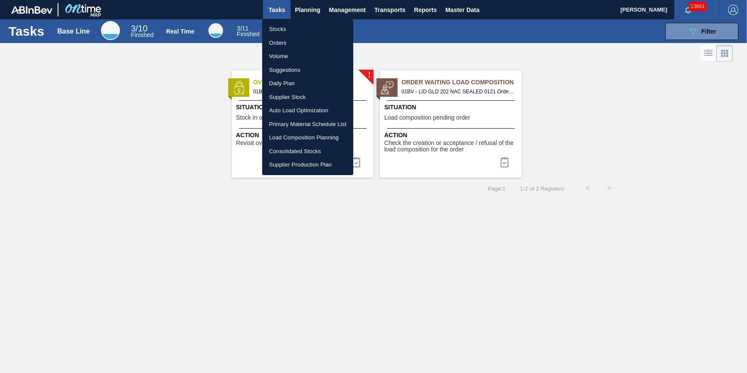
click at [301, 32] on li "Stocks" at bounding box center [307, 29] width 91 height 14
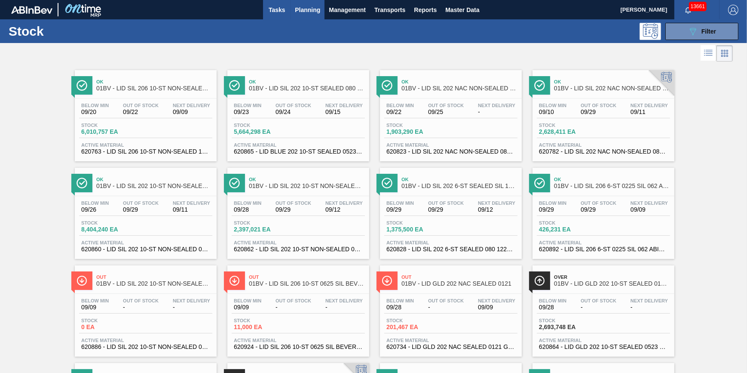
drag, startPoint x: 249, startPoint y: 9, endPoint x: 269, endPoint y: 11, distance: 20.2
click at [250, 9] on div "Tasks Planning Management Transports Reports Master Data" at bounding box center [373, 9] width 747 height 19
click at [269, 11] on span "Tasks" at bounding box center [276, 10] width 19 height 10
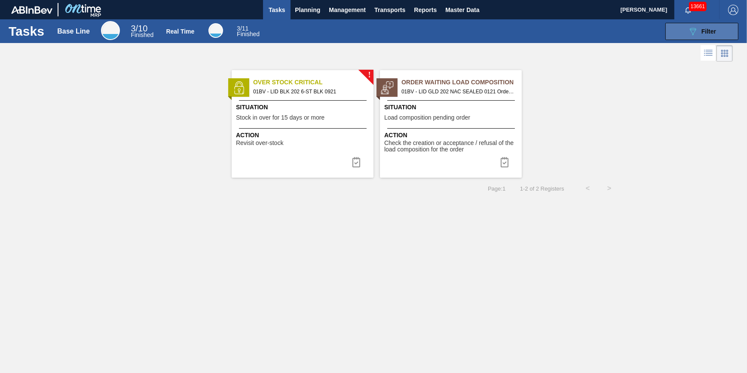
click at [679, 28] on button "089F7B8B-B2A5-4AFE-B5C0-19BA573D28AC Filter" at bounding box center [701, 31] width 73 height 17
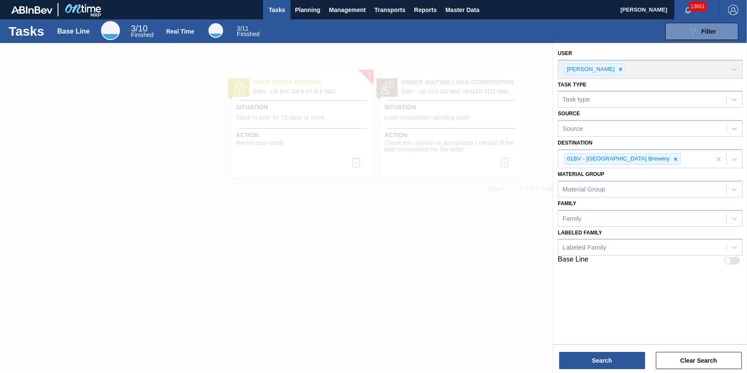
click at [362, 208] on div at bounding box center [373, 229] width 747 height 373
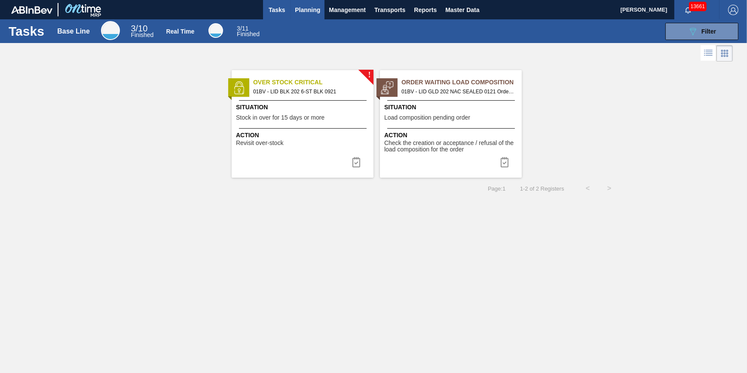
click at [308, 16] on button "Planning" at bounding box center [308, 9] width 34 height 19
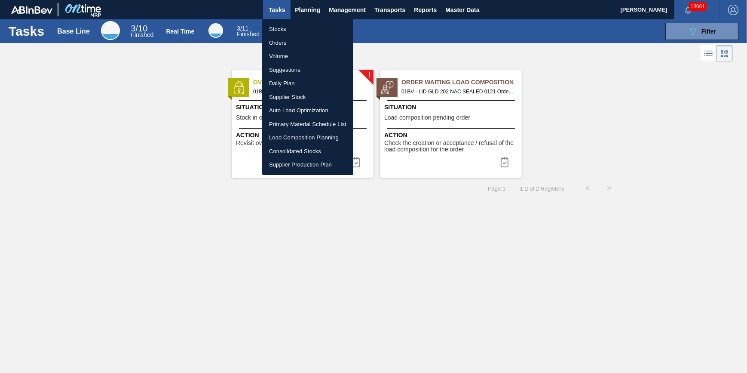
drag, startPoint x: 307, startPoint y: 29, endPoint x: 319, endPoint y: 28, distance: 12.5
click at [306, 30] on li "Stocks" at bounding box center [307, 29] width 91 height 14
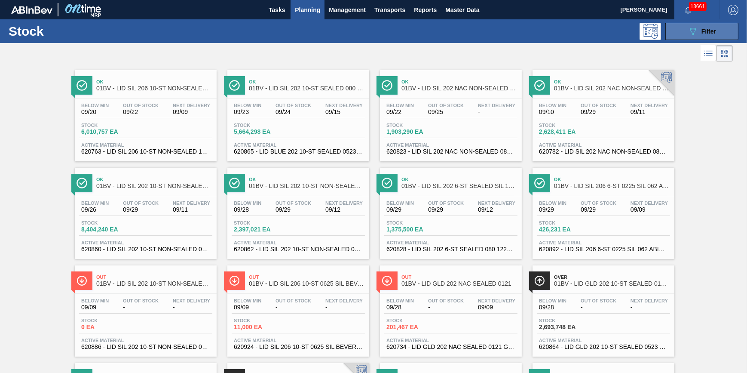
click at [682, 29] on button "089F7B8B-B2A5-4AFE-B5C0-19BA573D28AC Filter" at bounding box center [701, 31] width 73 height 17
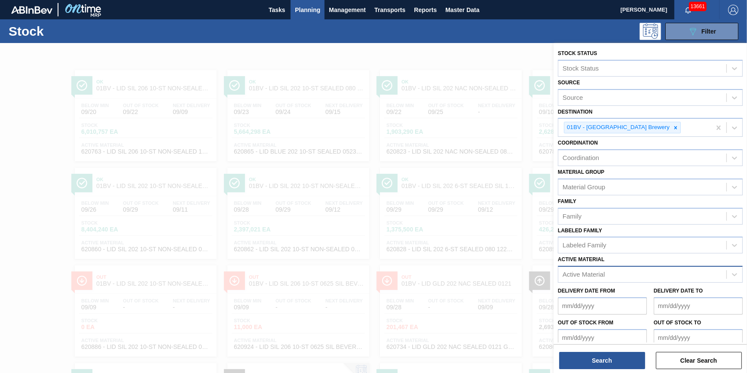
click at [611, 271] on div "Active Material" at bounding box center [642, 274] width 168 height 12
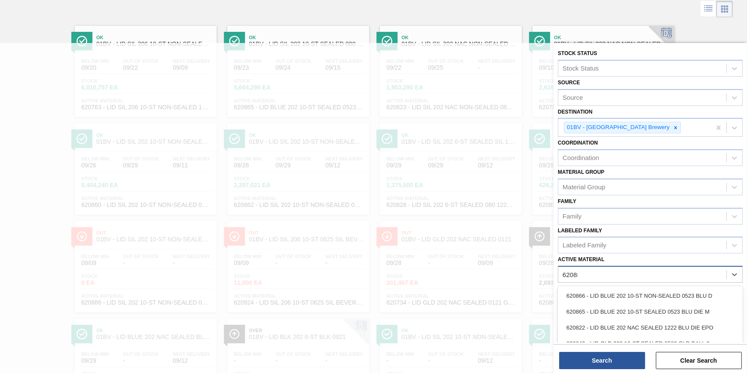
type Material "620886"
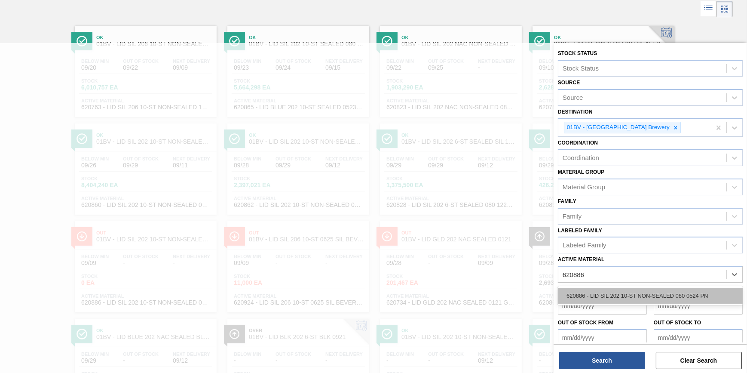
click at [649, 296] on div "620886 - LID SIL 202 10-ST NON-SEALED 080 0524 PN" at bounding box center [650, 296] width 185 height 16
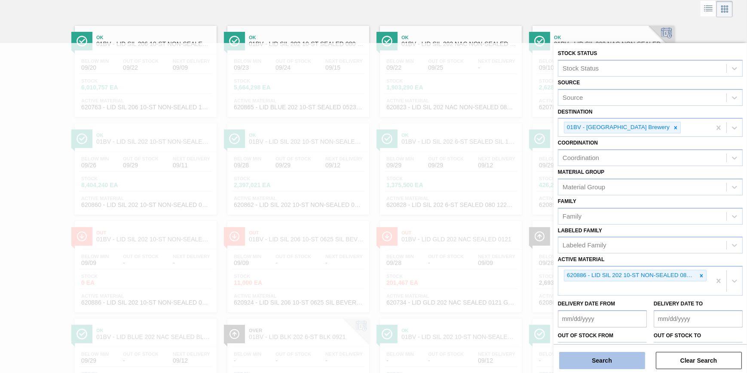
click at [619, 365] on button "Search" at bounding box center [602, 360] width 86 height 17
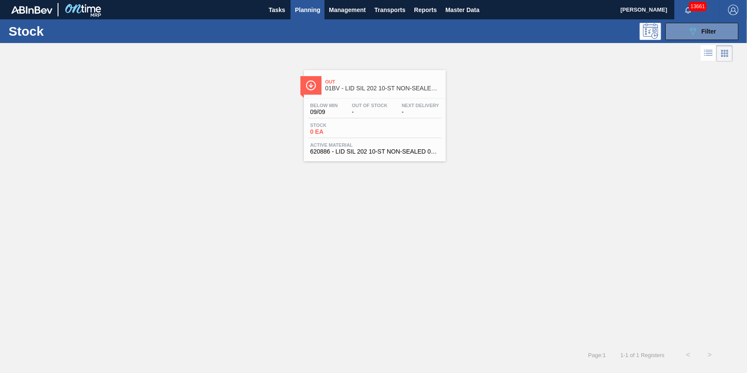
click at [413, 103] on span "Next Delivery" at bounding box center [420, 105] width 37 height 5
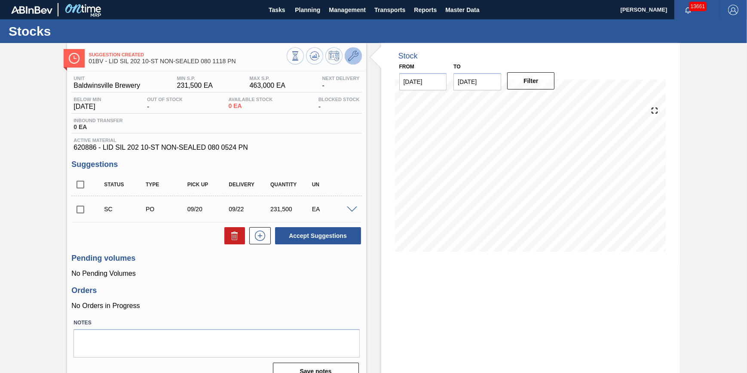
click at [351, 57] on icon at bounding box center [353, 56] width 10 height 10
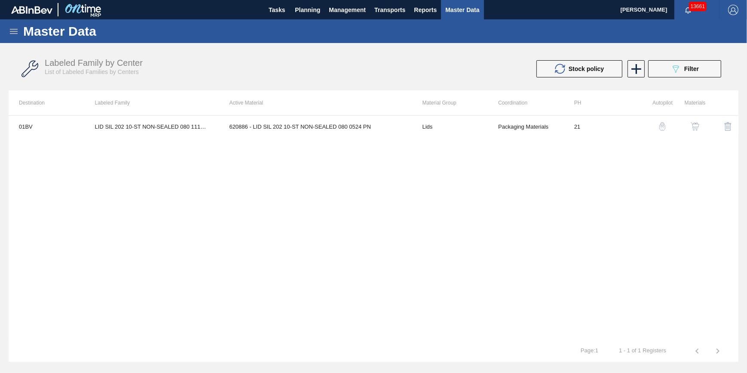
click at [693, 128] on img "button" at bounding box center [695, 126] width 9 height 9
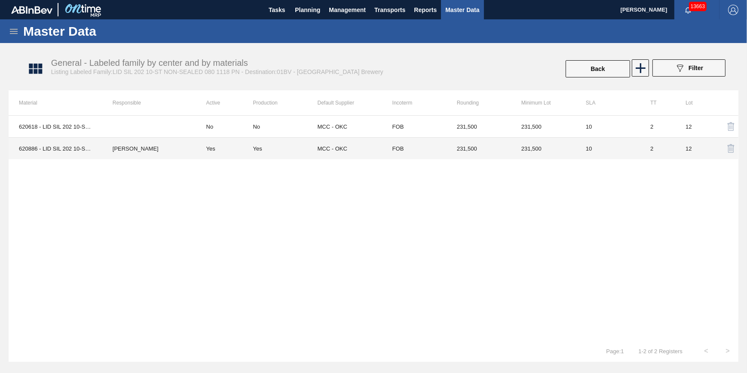
click at [447, 148] on td "231,500" at bounding box center [479, 149] width 64 height 22
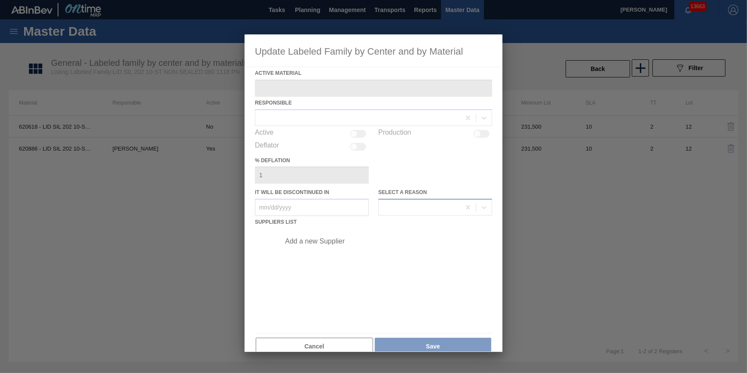
type Material "620886 - LID SIL 202 10-ST NON-SEALED 080 0524 PN"
checkbox input "true"
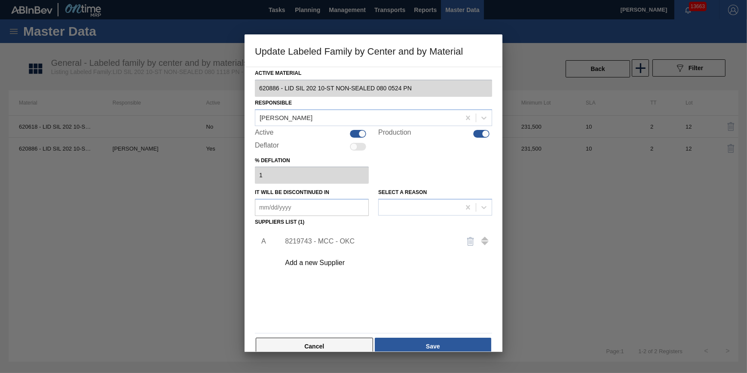
click at [322, 342] on button "Cancel" at bounding box center [314, 345] width 117 height 17
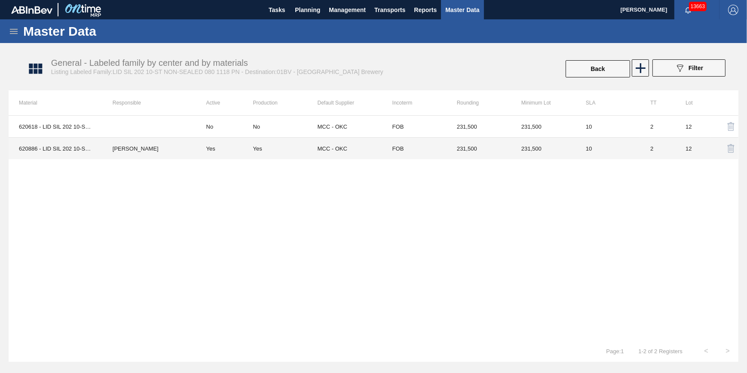
click at [38, 148] on td "620886 - LID SIL 202 10-ST NON-SEALED 080 0524 PN" at bounding box center [56, 149] width 94 height 22
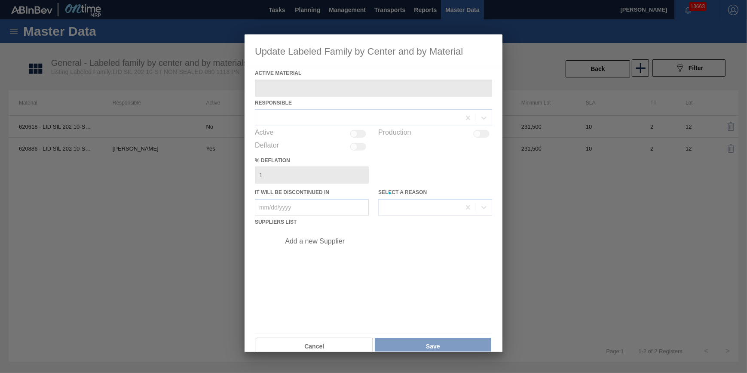
type Material "620886 - LID SIL 202 10-ST NON-SEALED 080 0524 PN"
checkbox input "true"
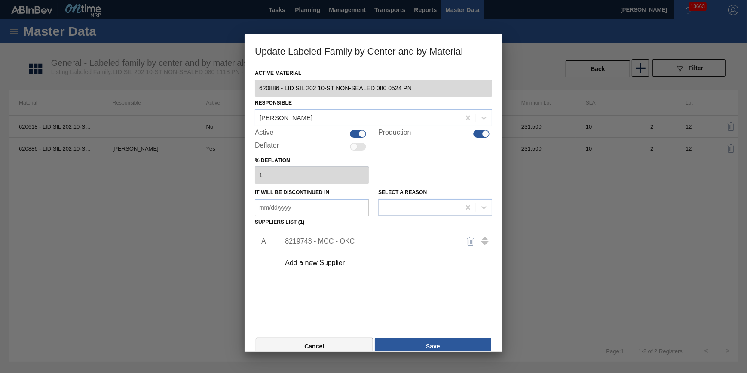
click at [293, 342] on button "Cancel" at bounding box center [314, 345] width 117 height 17
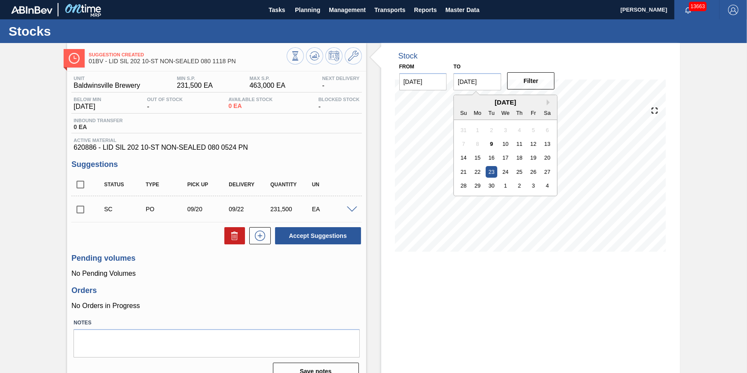
click at [490, 80] on input "[DATE]" at bounding box center [477, 81] width 48 height 17
click at [549, 187] on div "4" at bounding box center [548, 186] width 12 height 12
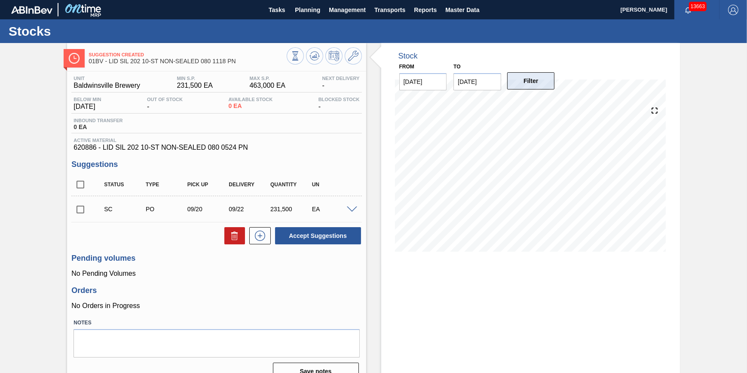
click at [541, 83] on button "Filter" at bounding box center [531, 80] width 48 height 17
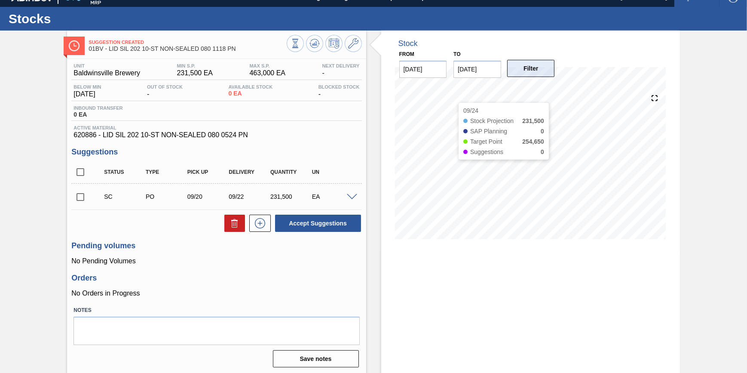
scroll to position [17, 0]
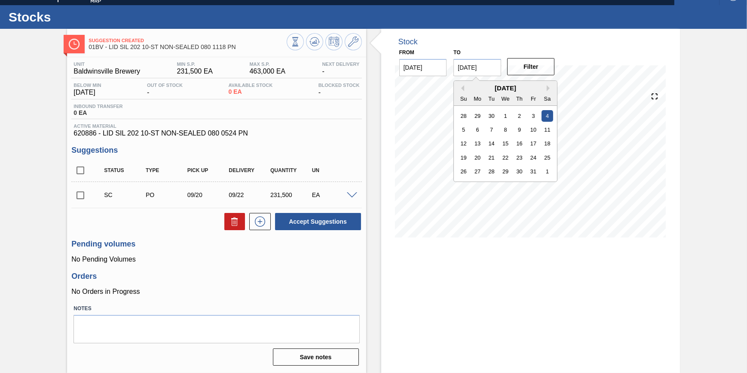
click at [490, 67] on input "[DATE]" at bounding box center [477, 67] width 48 height 17
click at [548, 169] on div "1" at bounding box center [548, 171] width 12 height 12
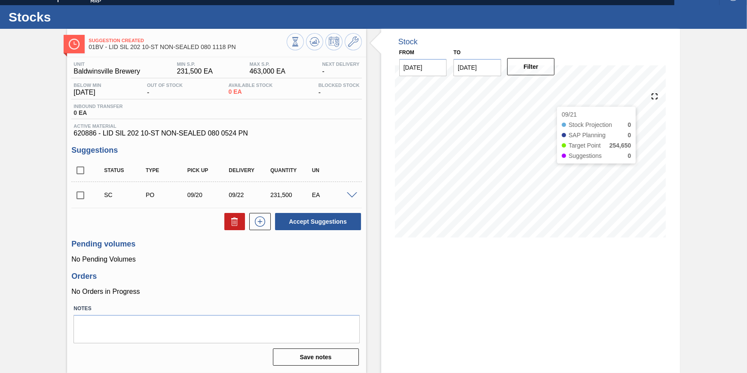
type input "[DATE]"
click at [536, 62] on button "Filter" at bounding box center [531, 66] width 48 height 17
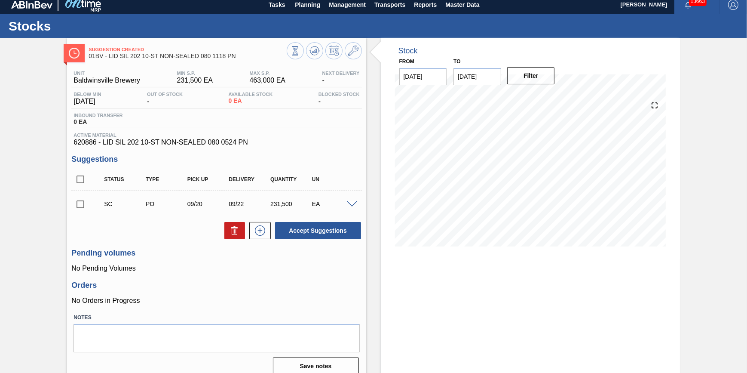
scroll to position [0, 0]
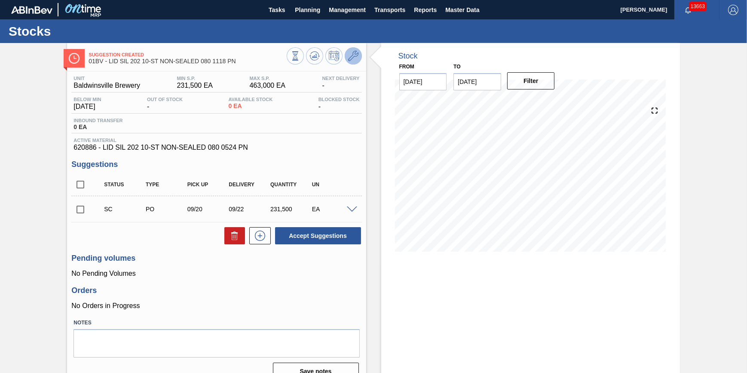
click at [353, 61] on icon at bounding box center [353, 56] width 10 height 10
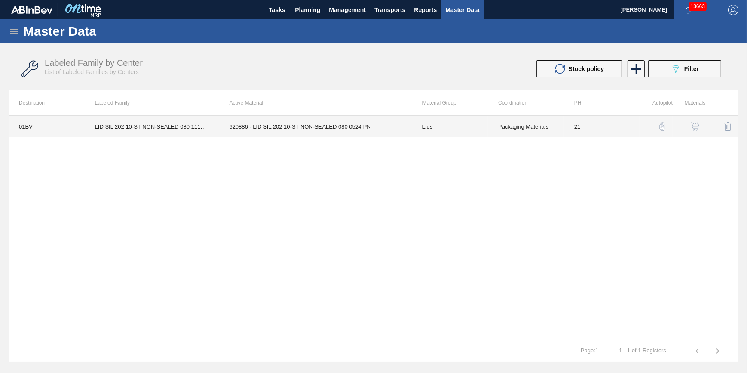
click at [119, 126] on td "LID SIL 202 10-ST NON-SEALED 080 1118 PN" at bounding box center [152, 126] width 135 height 21
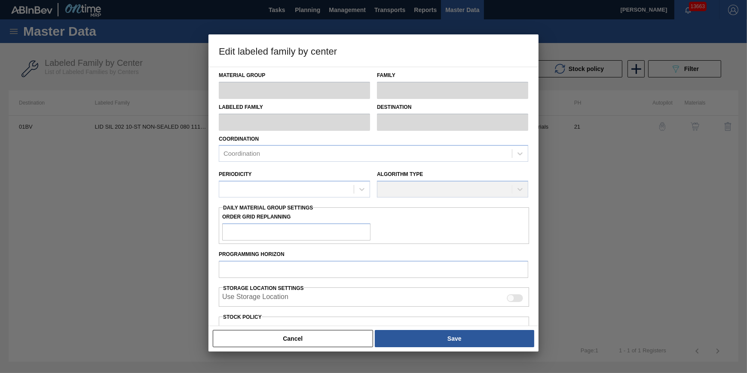
type input "Lids"
type input "Generic 202 Lid"
type input "LID SIL 202 10-ST NON-SEALED 080 1118 PN"
type input "01BV - [GEOGRAPHIC_DATA] Brewery"
type input "0"
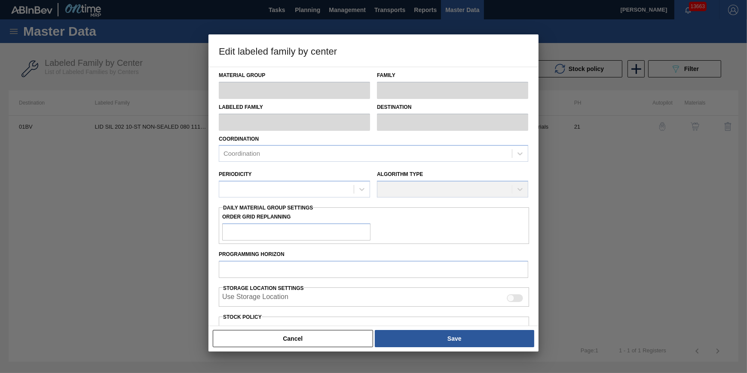
type input "21"
type input "231,500"
type input "463,000"
type input "10"
type input "254,650"
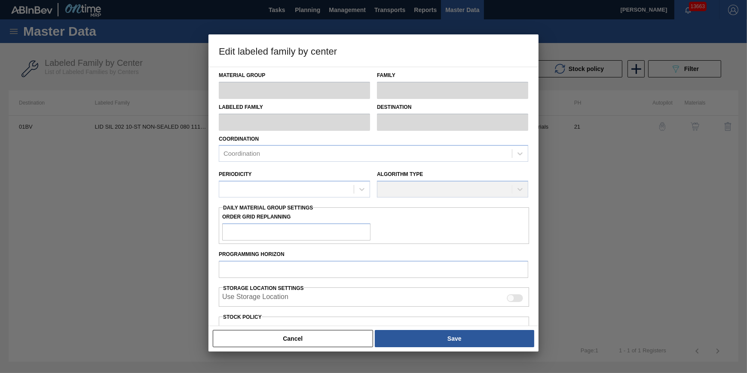
checkbox input "true"
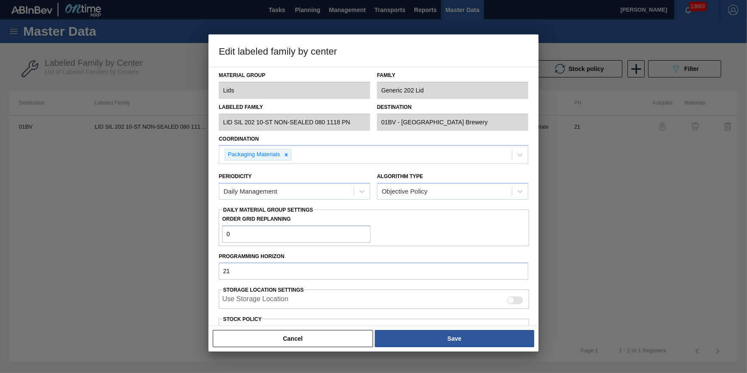
scroll to position [153, 0]
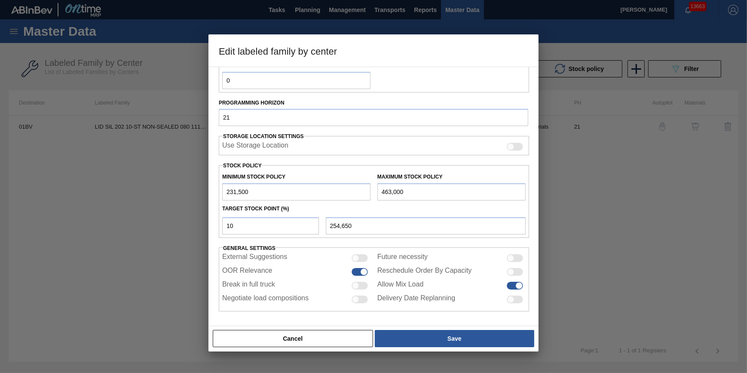
click at [360, 269] on div at bounding box center [363, 271] width 7 height 7
checkbox input "false"
click at [423, 336] on button "Save" at bounding box center [454, 338] width 159 height 17
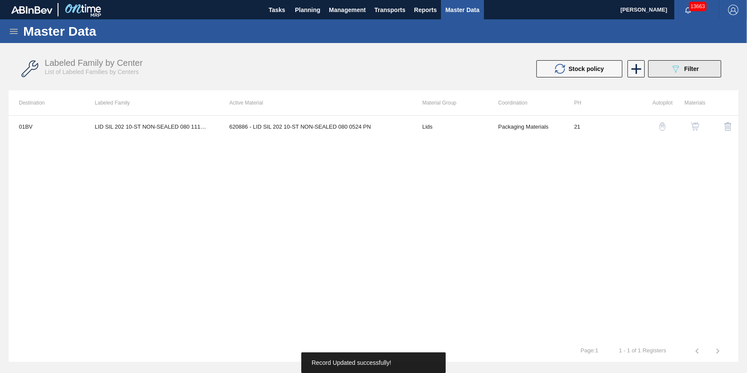
click at [683, 67] on div "089F7B8B-B2A5-4AFE-B5C0-19BA573D28AC Filter" at bounding box center [684, 69] width 28 height 10
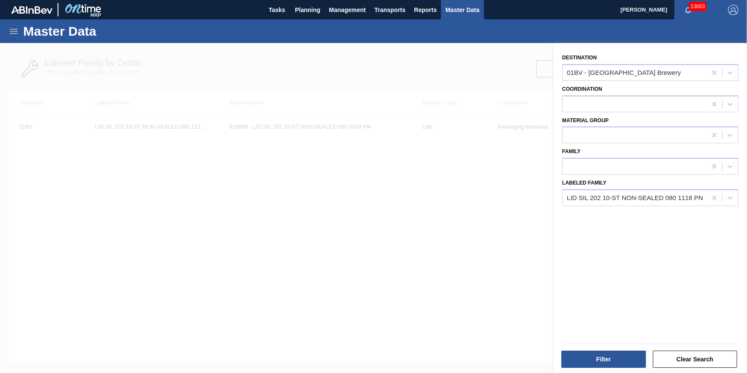
click at [372, 300] on div at bounding box center [373, 229] width 747 height 373
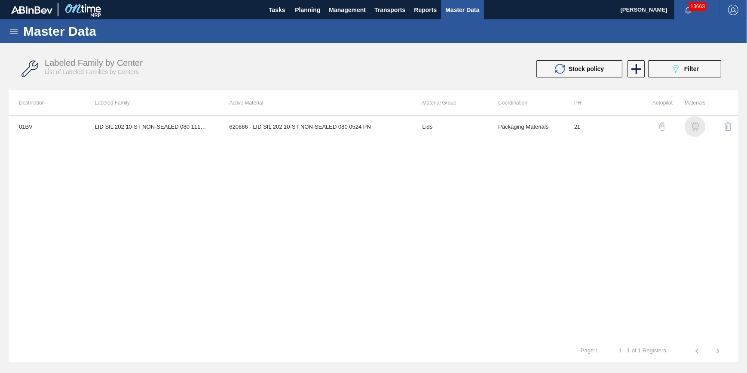
click at [692, 127] on img "button" at bounding box center [695, 126] width 9 height 9
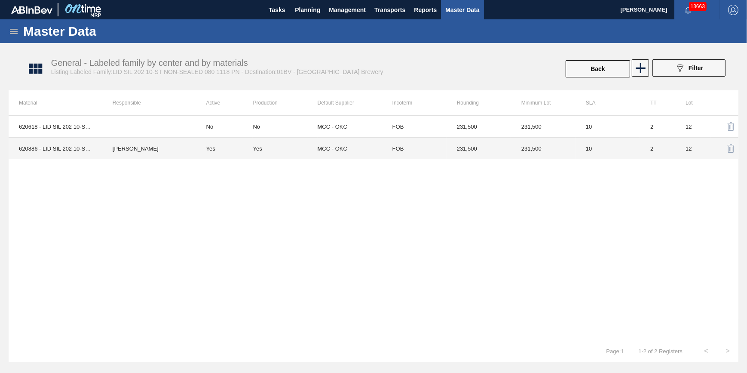
click at [269, 140] on td "Yes" at bounding box center [285, 149] width 64 height 22
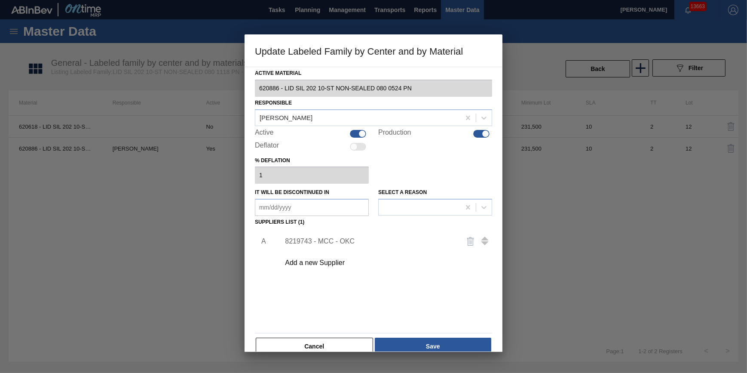
click at [350, 130] on div at bounding box center [358, 134] width 16 height 8
checkbox input "false"
click at [447, 347] on button "Save" at bounding box center [433, 345] width 116 height 17
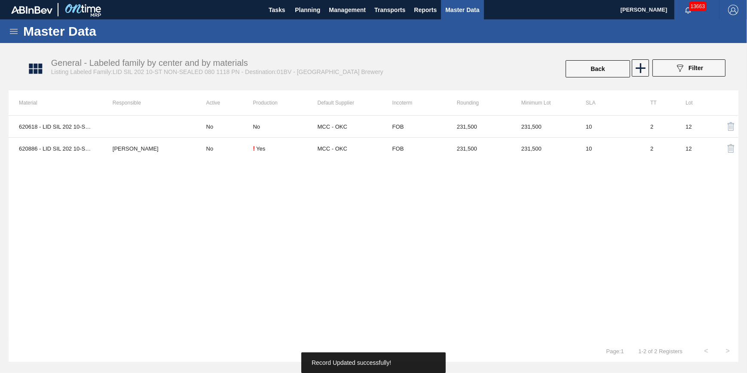
click at [121, 254] on div "620618 - LID SIL 202 10-ST NON-SEALED 080 1118 PN No No MCC - OKC FOB 231,500 2…" at bounding box center [374, 227] width 730 height 225
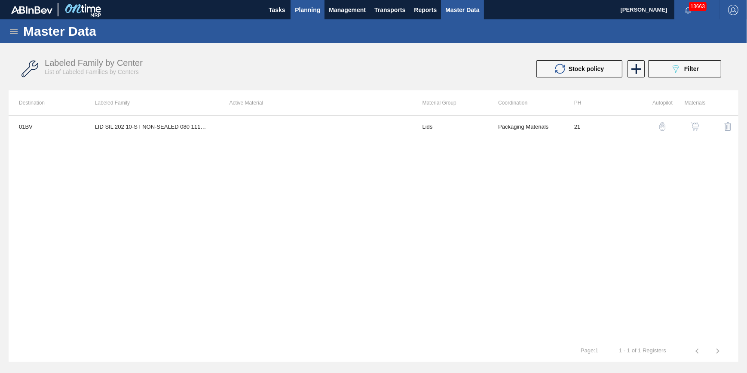
click at [309, 14] on span "Planning" at bounding box center [307, 10] width 25 height 10
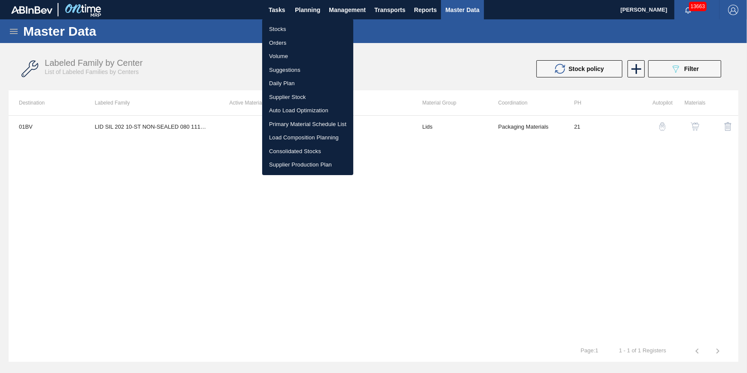
click at [304, 24] on li "Stocks" at bounding box center [307, 29] width 91 height 14
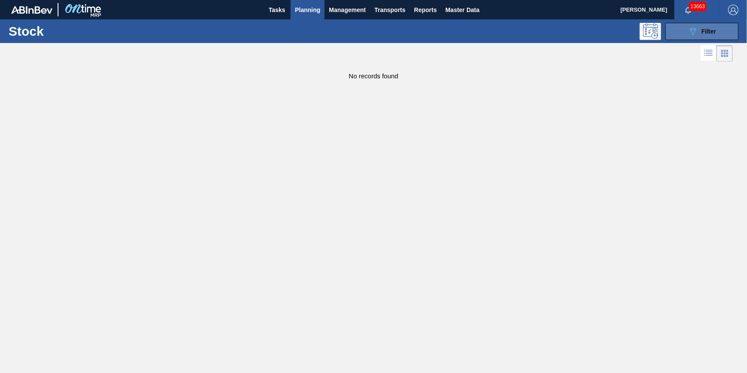
click at [696, 38] on button "089F7B8B-B2A5-4AFE-B5C0-19BA573D28AC Filter" at bounding box center [701, 31] width 73 height 17
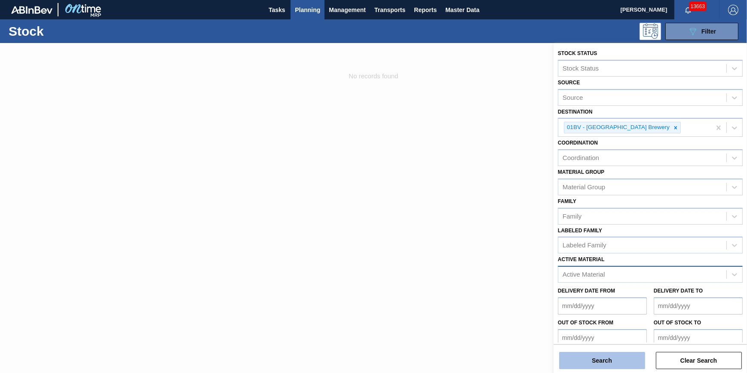
click at [623, 369] on button "Search" at bounding box center [602, 360] width 86 height 17
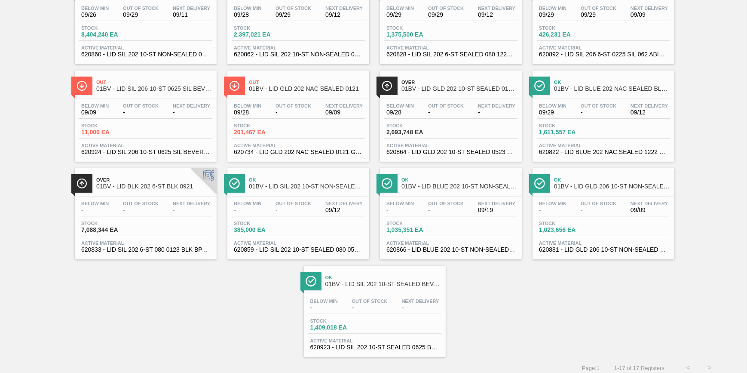
scroll to position [195, 0]
click at [150, 122] on div "Below Min 09/09 Out Of Stock - Next Delivery - Stock 11,000 EA Active Material …" at bounding box center [146, 127] width 142 height 58
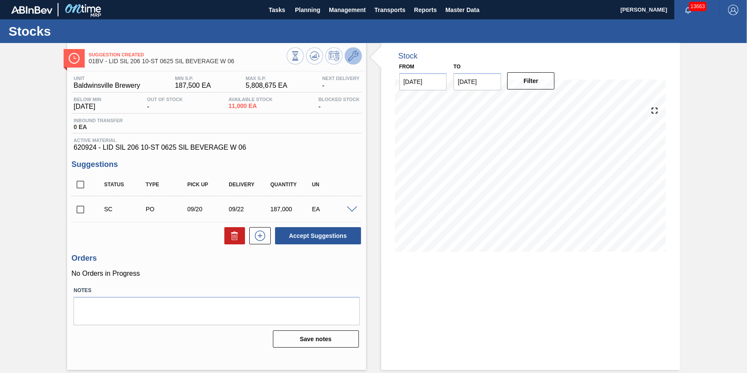
click at [355, 52] on icon at bounding box center [353, 56] width 10 height 10
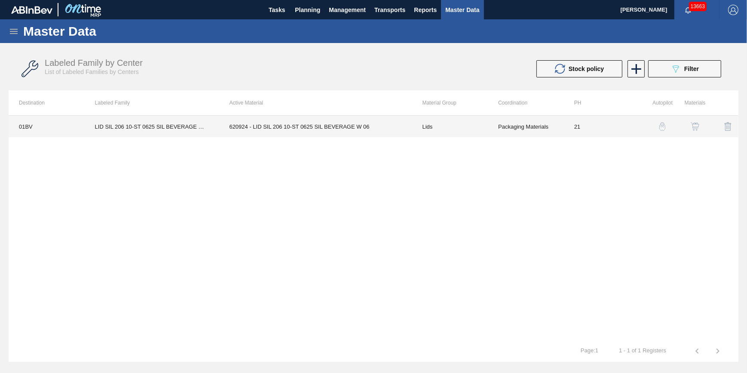
click at [176, 124] on td "LID SIL 206 10-ST 0625 SIL BEVERAGE W 06" at bounding box center [152, 126] width 135 height 21
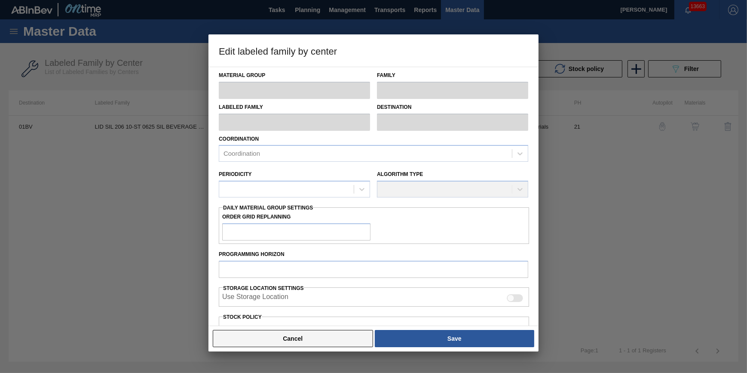
click at [309, 336] on button "Cancel" at bounding box center [293, 338] width 160 height 17
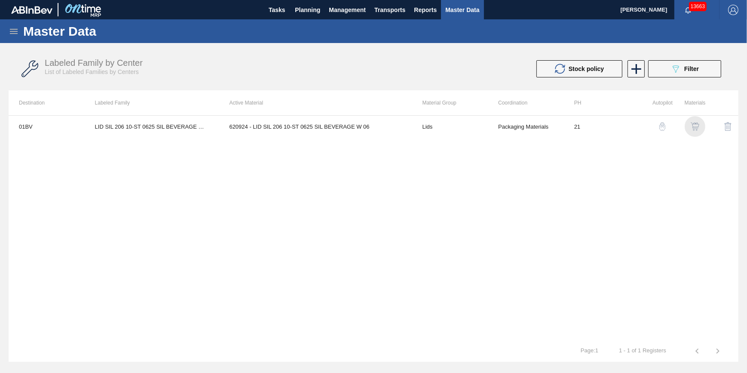
click at [691, 128] on img "button" at bounding box center [695, 126] width 9 height 9
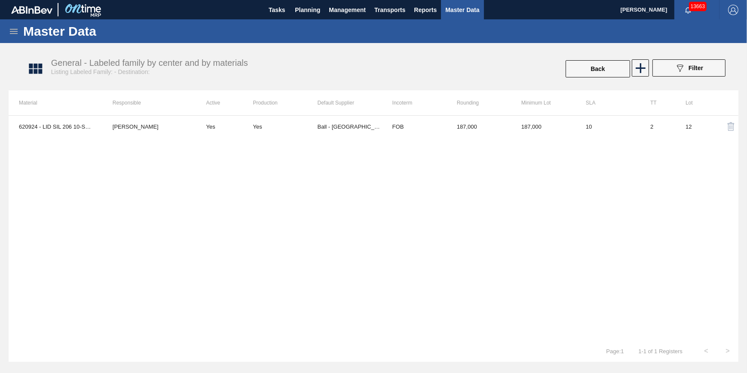
click at [73, 107] on th "Material" at bounding box center [56, 102] width 94 height 25
click at [80, 122] on td "620924 - LID SIL 206 10-ST 0625 SIL BEVERAGE W 06" at bounding box center [56, 126] width 94 height 21
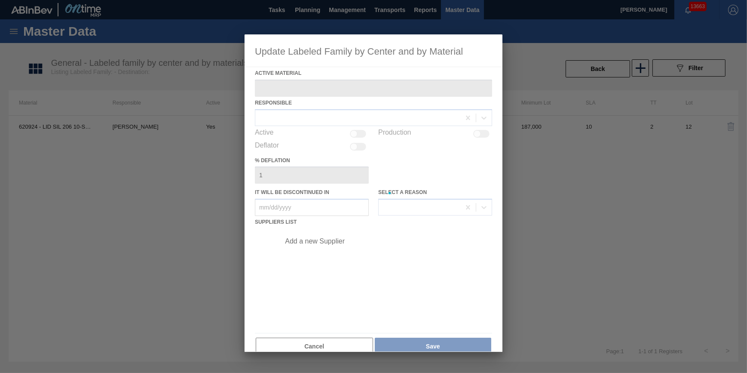
type Material "620924 - LID SIL 206 10-ST 0625 SIL BEVERAGE W 06"
checkbox input "true"
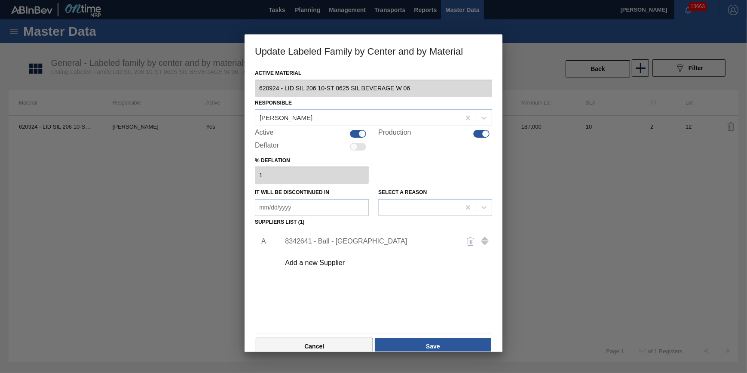
click at [325, 347] on button "Cancel" at bounding box center [314, 345] width 117 height 17
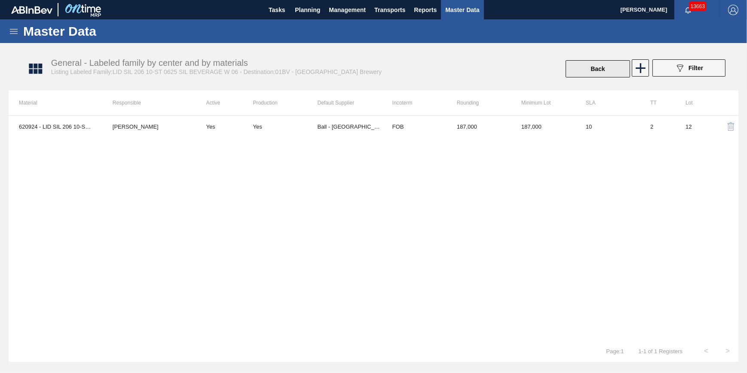
click at [580, 69] on button "Back" at bounding box center [598, 68] width 64 height 17
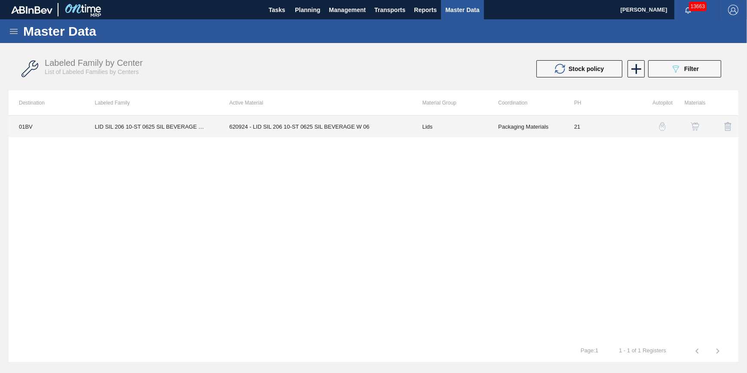
click at [13, 118] on td "01BV" at bounding box center [47, 126] width 76 height 21
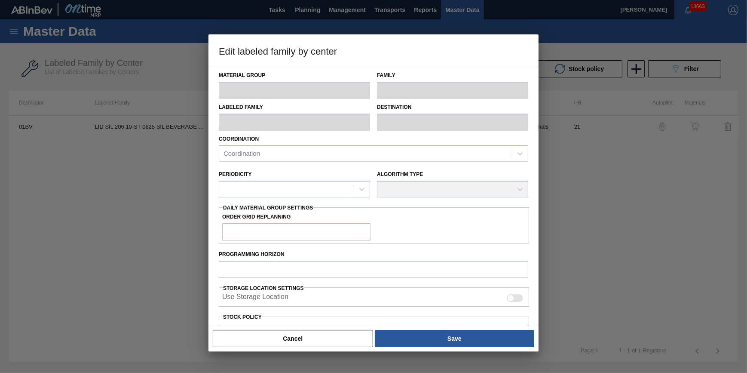
click at [21, 124] on div at bounding box center [373, 186] width 747 height 373
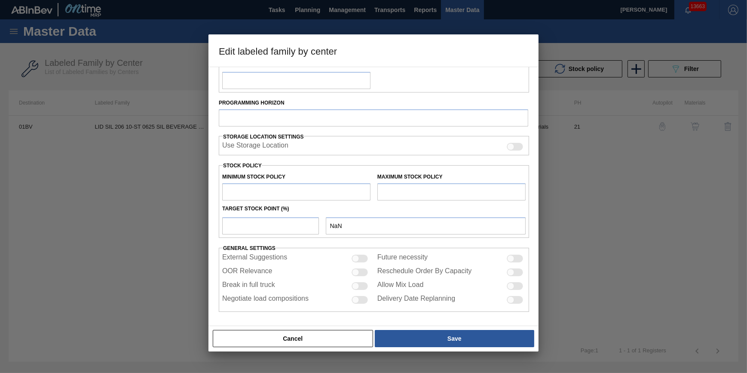
type input "Lids"
type input "Generic 206 Lid"
type input "LID SIL 206 10-ST 0625 SIL BEVERAGE W 06"
type input "01BV - [GEOGRAPHIC_DATA] Brewery"
type input "21"
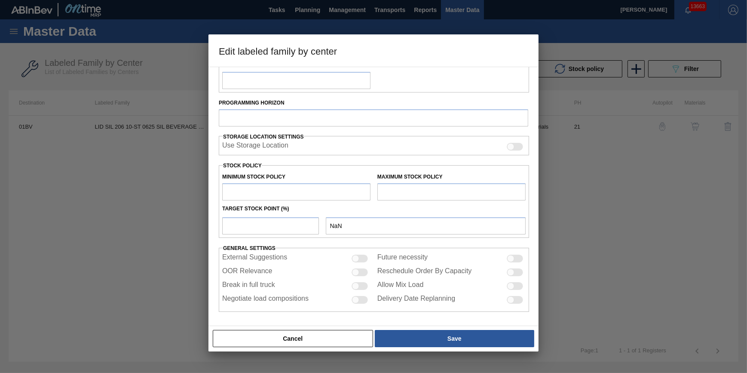
type input "187,500"
type input "5,808,675"
type input "1"
type input "243,712"
checkbox input "true"
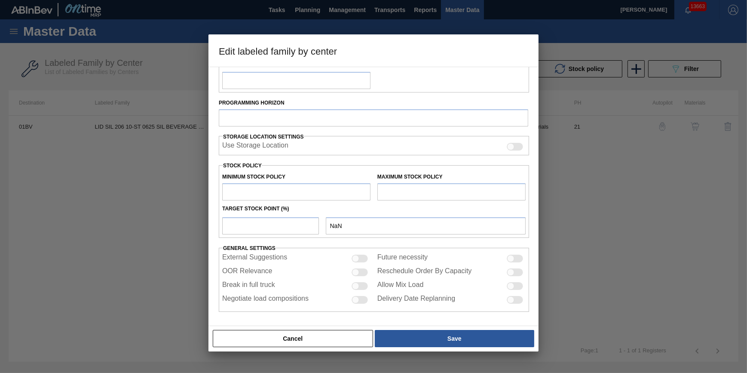
checkbox input "true"
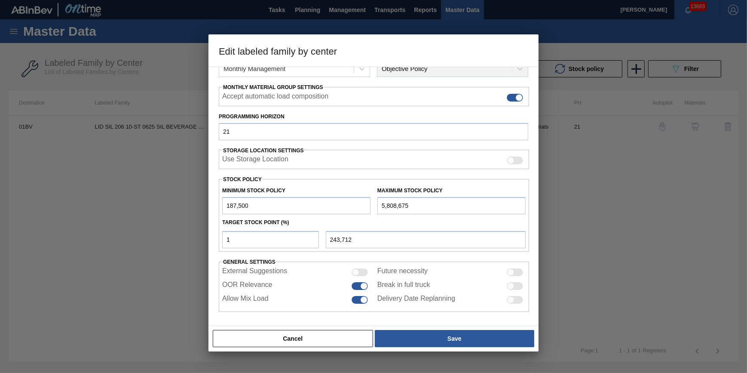
click at [358, 282] on div at bounding box center [360, 286] width 16 height 8
checkbox input "false"
click at [438, 337] on button "Save" at bounding box center [454, 338] width 159 height 17
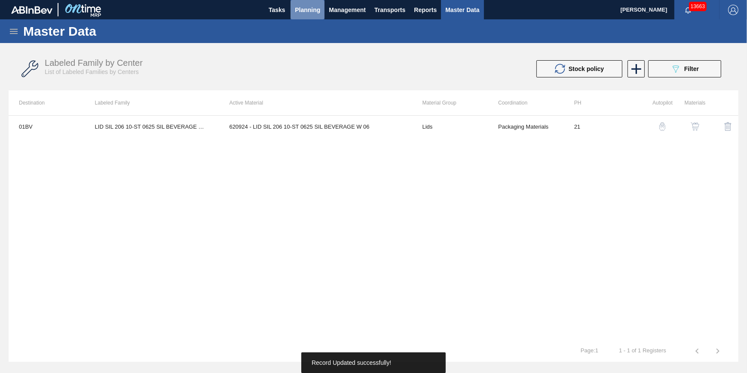
click at [306, 11] on span "Planning" at bounding box center [307, 10] width 25 height 10
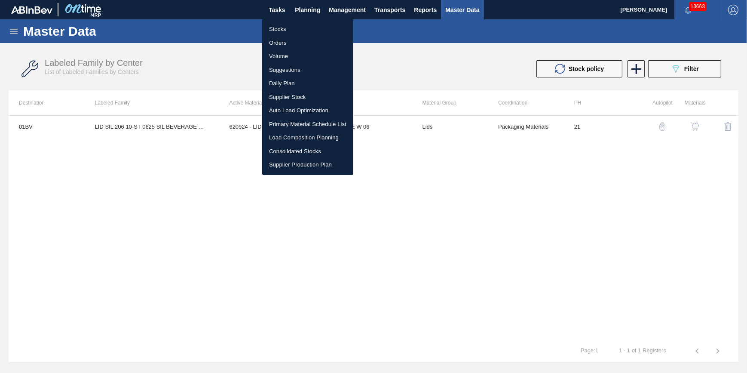
click at [302, 27] on li "Stocks" at bounding box center [307, 29] width 91 height 14
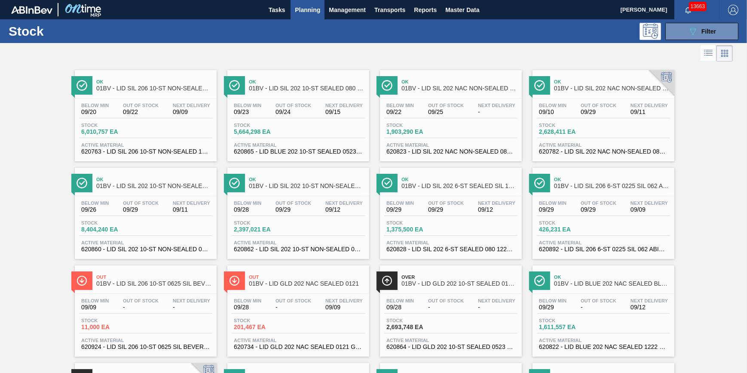
drag, startPoint x: 695, startPoint y: 31, endPoint x: 692, endPoint y: 46, distance: 15.5
click at [695, 31] on icon "089F7B8B-B2A5-4AFE-B5C0-19BA573D28AC" at bounding box center [693, 31] width 10 height 10
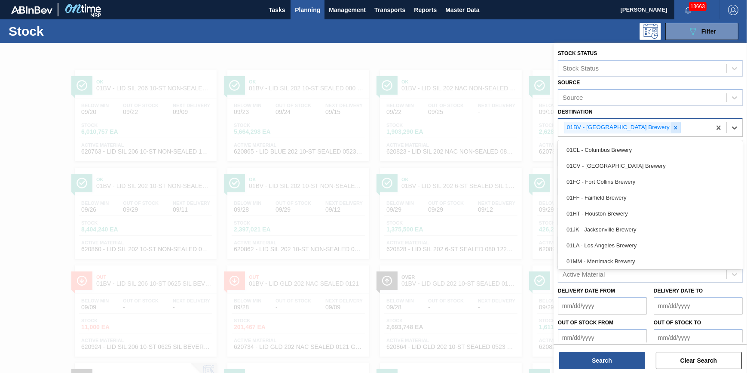
click at [643, 123] on div "01BV - [GEOGRAPHIC_DATA] Brewery" at bounding box center [622, 128] width 117 height 12
click at [671, 125] on div at bounding box center [675, 127] width 9 height 11
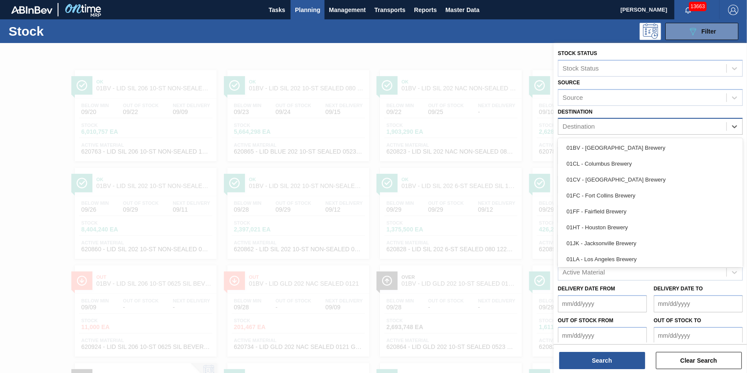
click at [649, 125] on div "Destination" at bounding box center [642, 126] width 168 height 12
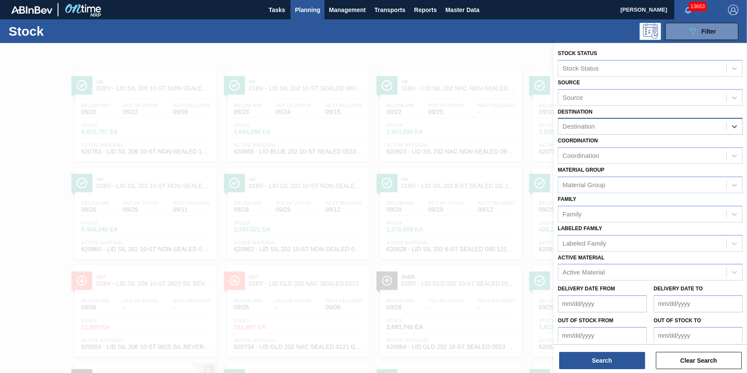
click at [649, 125] on div "Destination" at bounding box center [642, 126] width 168 height 12
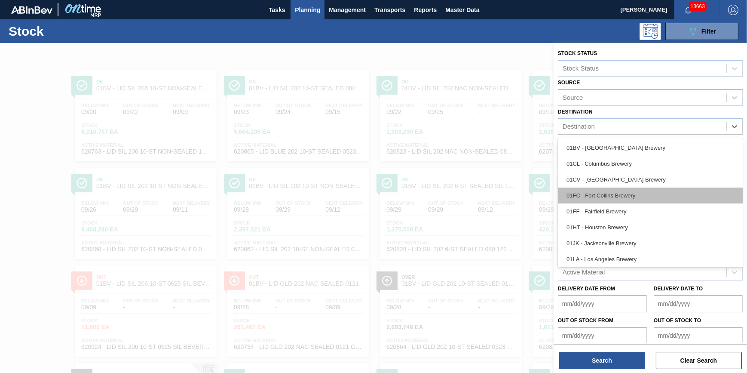
click at [637, 189] on div "01FC - Fort Collins Brewery" at bounding box center [650, 195] width 185 height 16
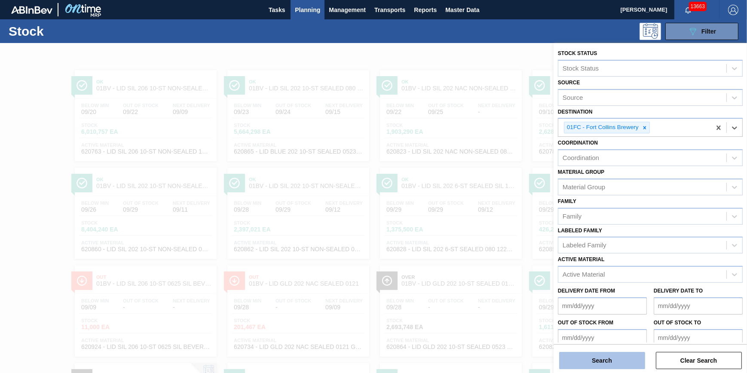
click at [613, 362] on button "Search" at bounding box center [602, 360] width 86 height 17
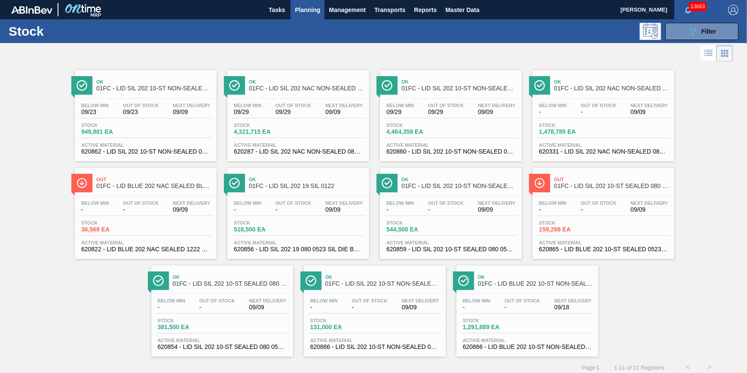
click at [136, 214] on div "Below Min - Out Of Stock - Next Delivery 09/09" at bounding box center [145, 207] width 133 height 15
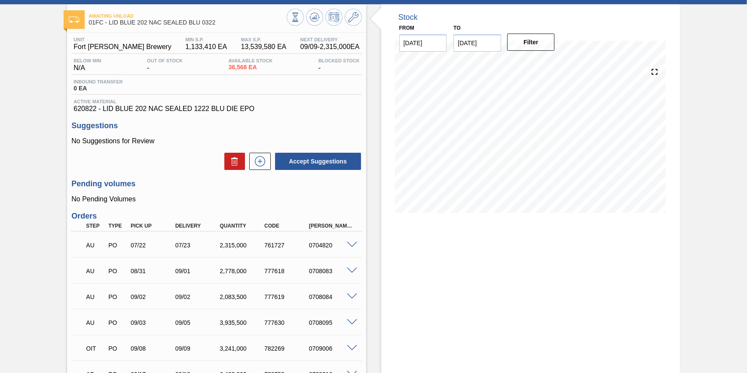
scroll to position [78, 0]
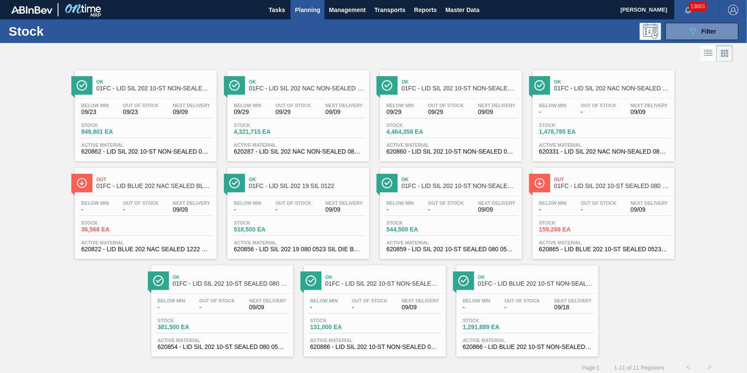
click at [554, 209] on span "-" at bounding box center [553, 209] width 28 height 6
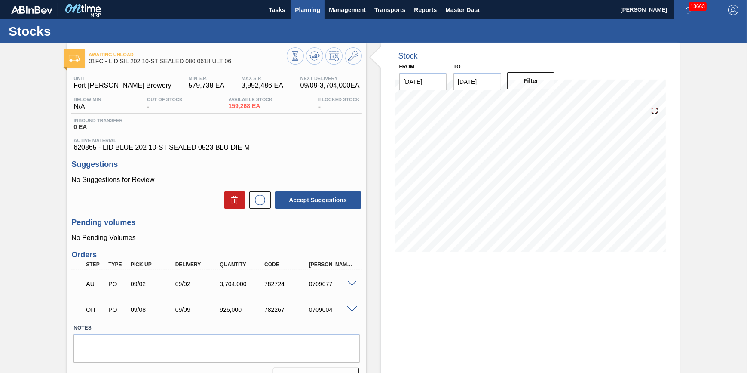
click at [303, 12] on span "Planning" at bounding box center [307, 10] width 25 height 10
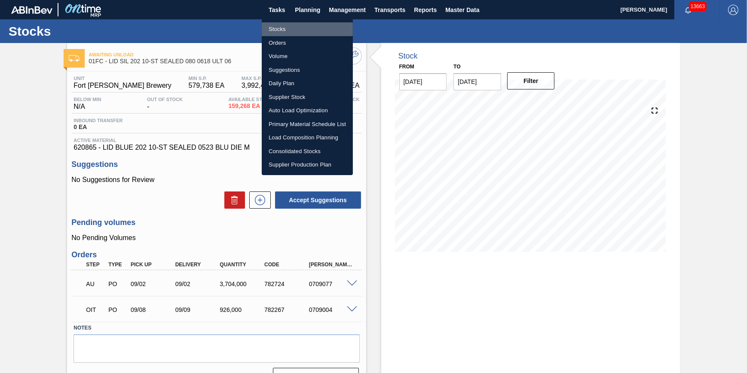
click at [305, 24] on li "Stocks" at bounding box center [307, 29] width 91 height 14
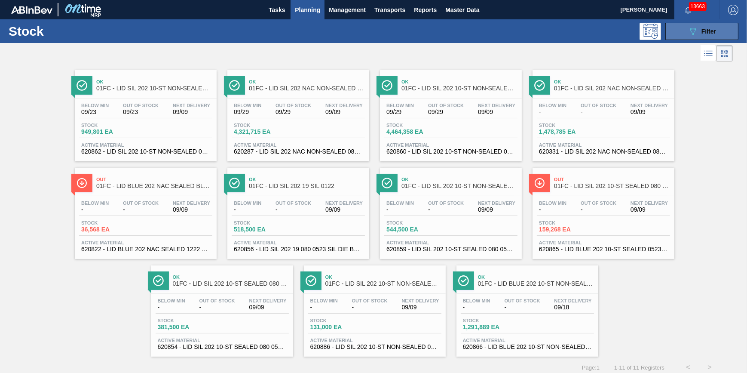
click at [724, 34] on button "089F7B8B-B2A5-4AFE-B5C0-19BA573D28AC Filter" at bounding box center [701, 31] width 73 height 17
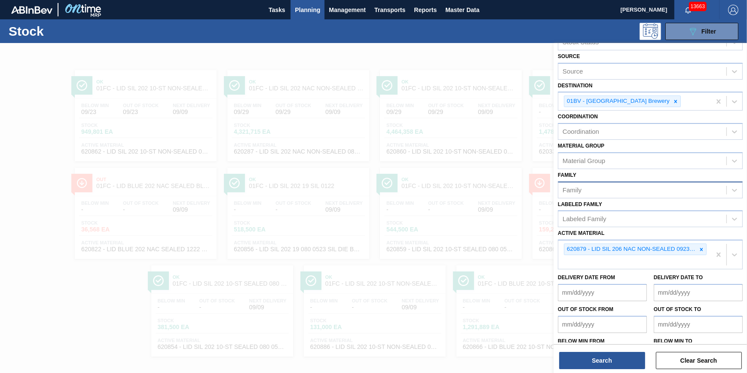
scroll to position [52, 0]
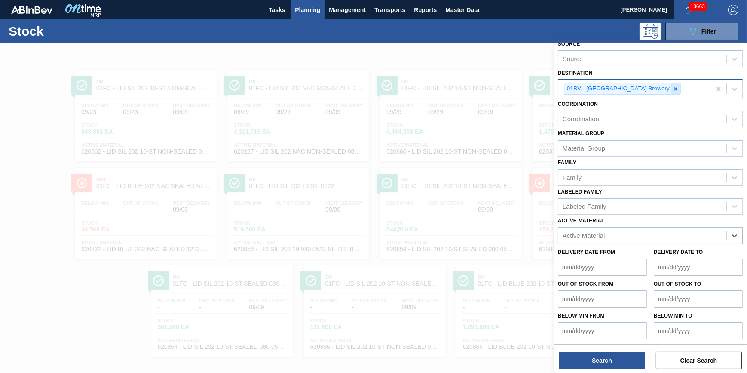
click at [673, 91] on icon at bounding box center [676, 89] width 6 height 6
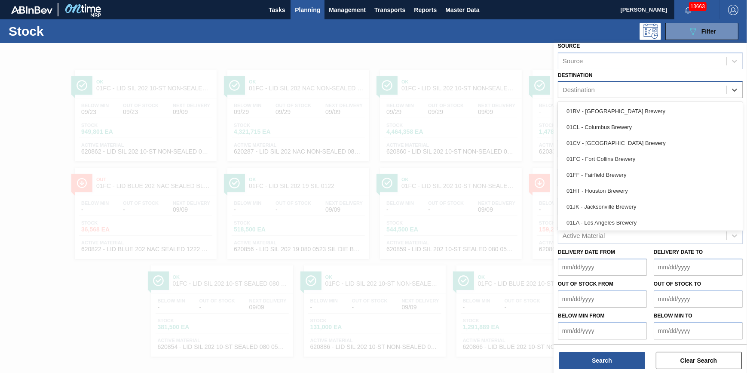
click at [650, 91] on div "Destination" at bounding box center [642, 90] width 168 height 12
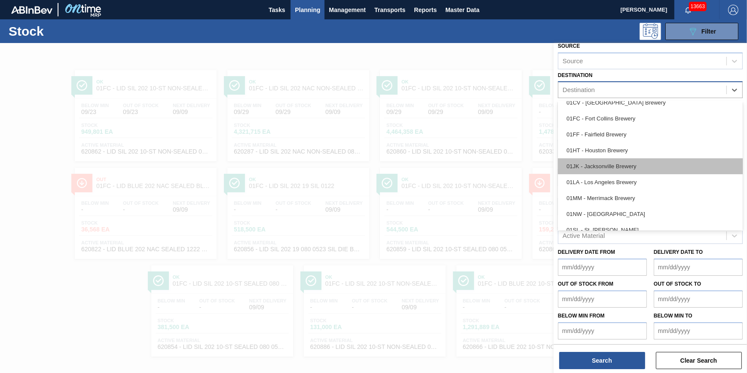
scroll to position [65, 0]
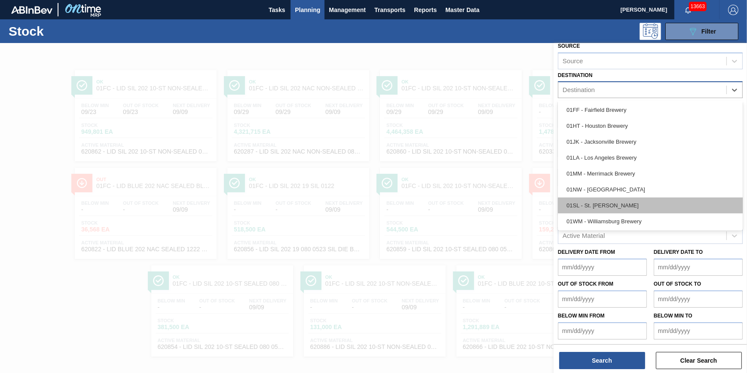
click at [650, 198] on div "01SL - St. [PERSON_NAME]" at bounding box center [650, 205] width 185 height 16
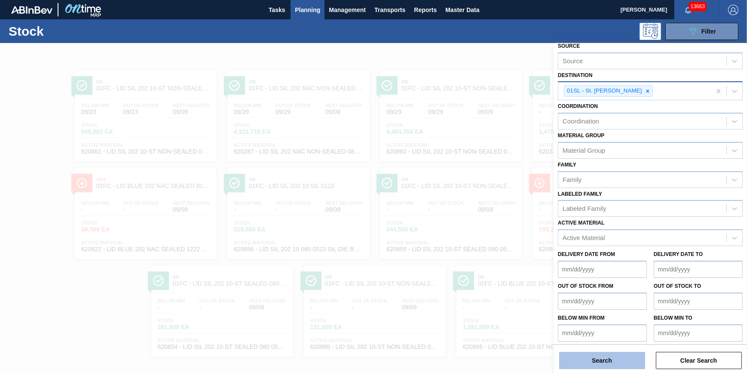
click at [620, 361] on button "Search" at bounding box center [602, 360] width 86 height 17
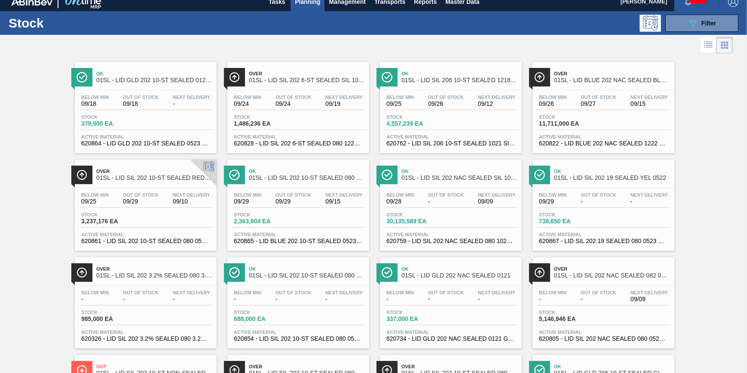
scroll to position [0, 0]
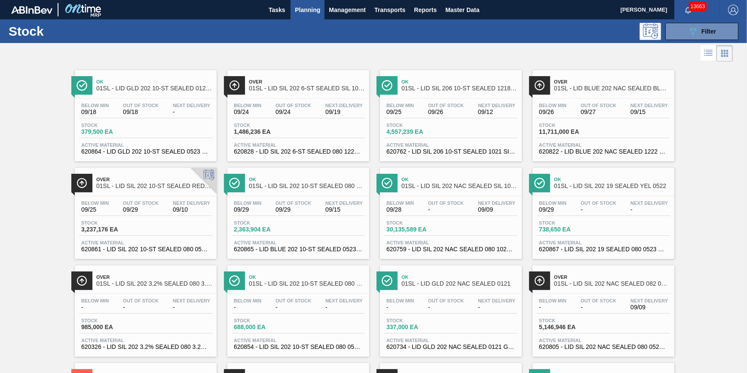
click at [430, 214] on div "Below Min 09/28 Out Of Stock - Next Delivery 09/09" at bounding box center [450, 207] width 133 height 15
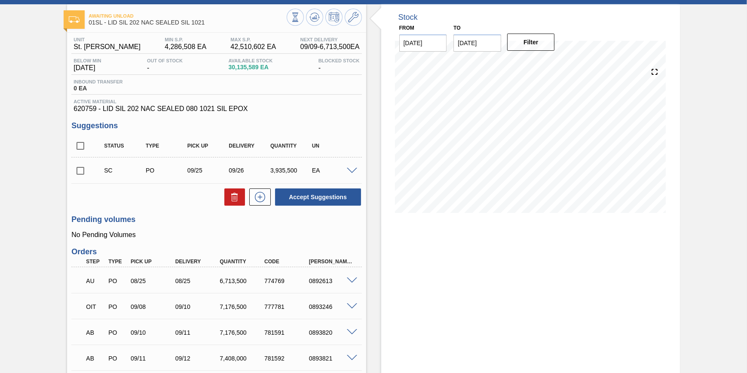
scroll to position [78, 0]
